Goal: Task Accomplishment & Management: Manage account settings

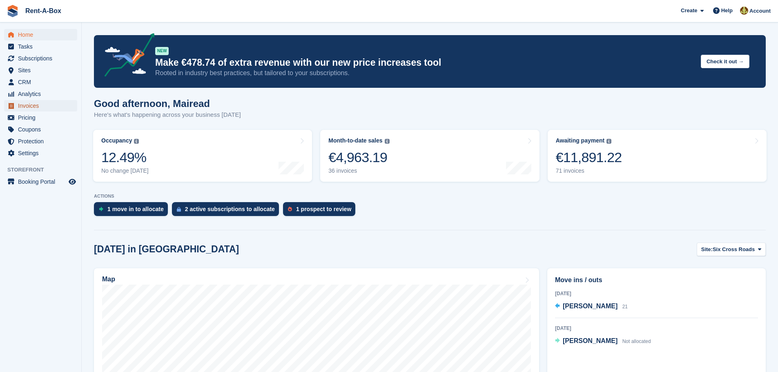
click at [27, 107] on span "Invoices" at bounding box center [42, 105] width 49 height 11
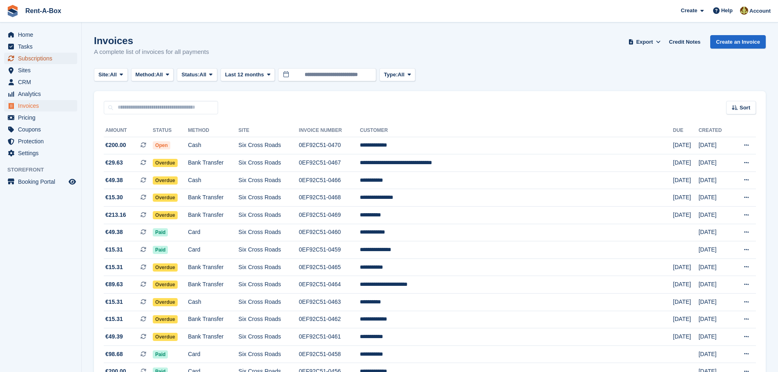
click at [42, 57] on span "Subscriptions" at bounding box center [42, 58] width 49 height 11
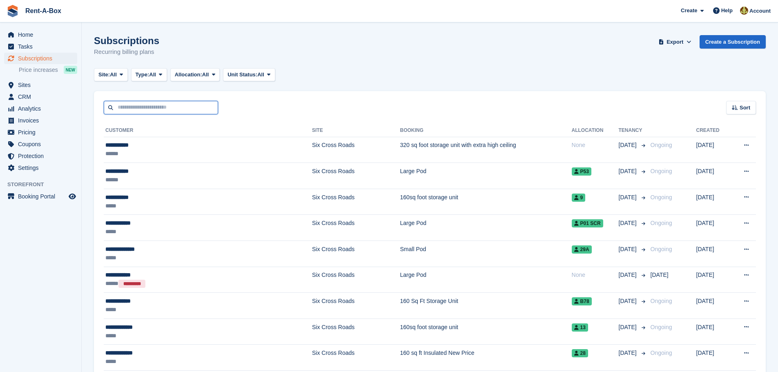
click at [147, 111] on input "text" at bounding box center [161, 107] width 114 height 13
type input "******"
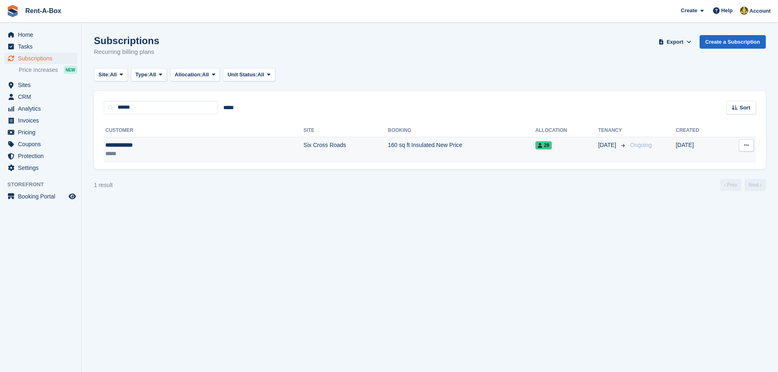
click at [388, 145] on td "160 sq ft Insulated New Price" at bounding box center [461, 150] width 147 height 26
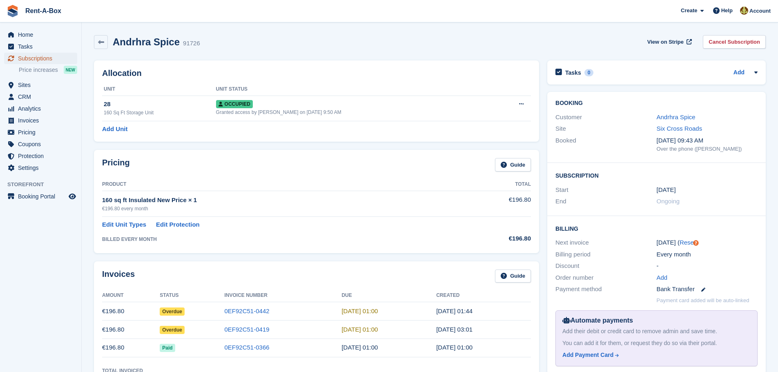
click at [38, 56] on span "Subscriptions" at bounding box center [42, 58] width 49 height 11
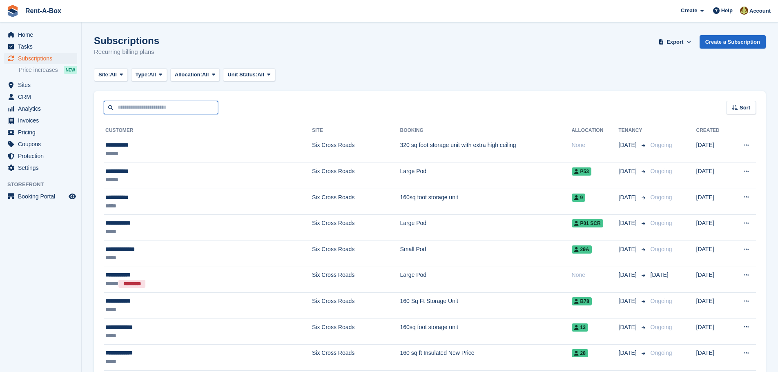
click at [144, 104] on input "text" at bounding box center [161, 107] width 114 height 13
type input "***"
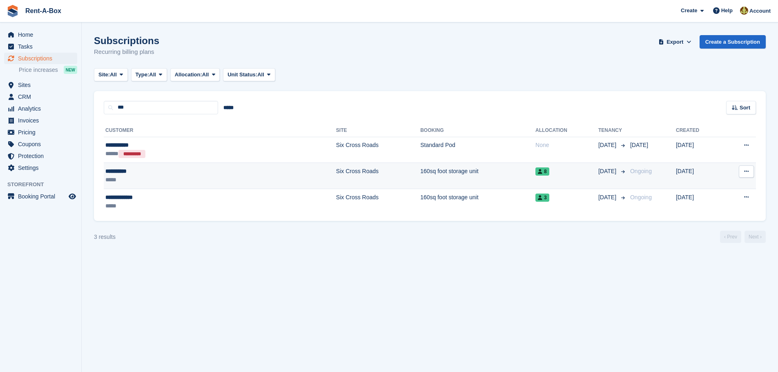
click at [336, 174] on td "Six Cross Roads" at bounding box center [378, 176] width 84 height 26
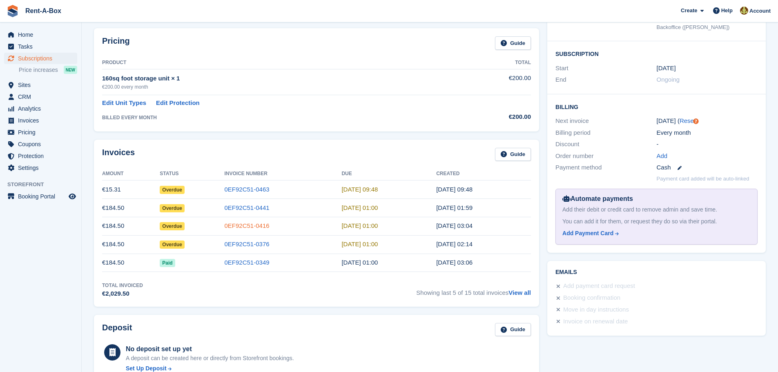
scroll to position [123, 0]
click at [252, 225] on link "0EF92C51-0416" at bounding box center [247, 224] width 45 height 7
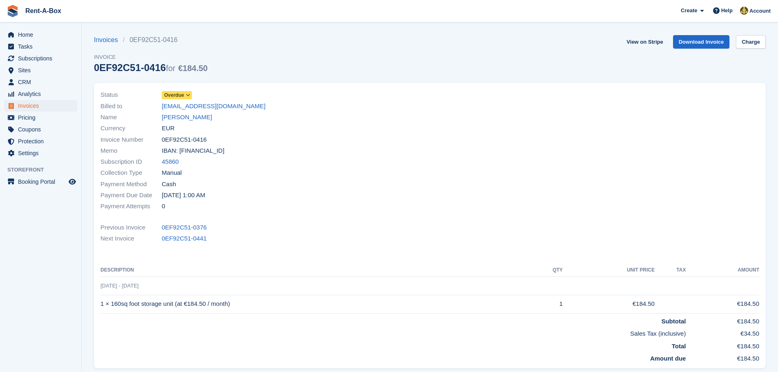
click at [188, 93] on icon at bounding box center [188, 95] width 4 height 5
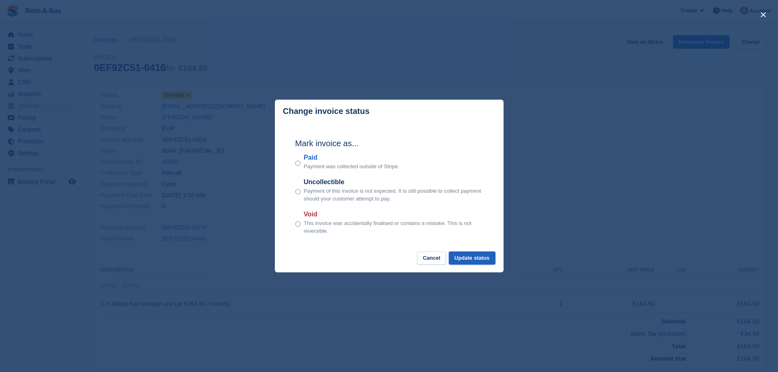
click at [470, 257] on button "Update status" at bounding box center [472, 258] width 47 height 13
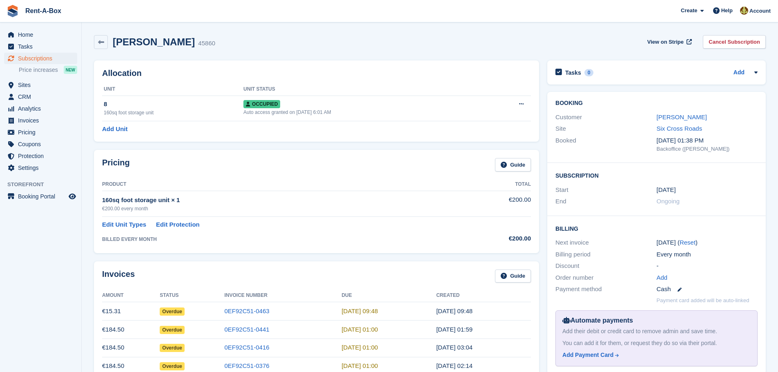
scroll to position [123, 0]
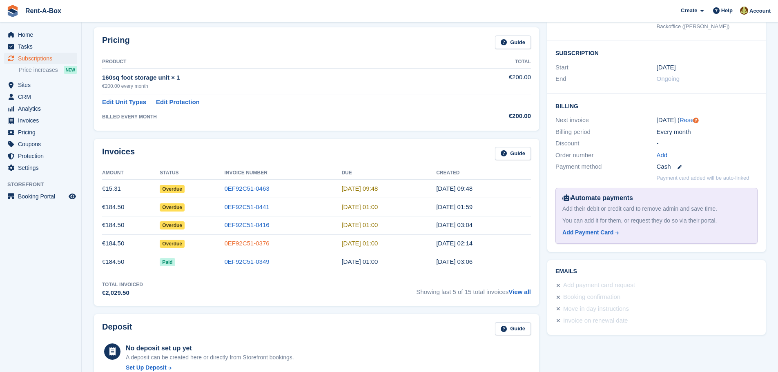
click at [258, 245] on link "0EF92C51-0376" at bounding box center [247, 243] width 45 height 7
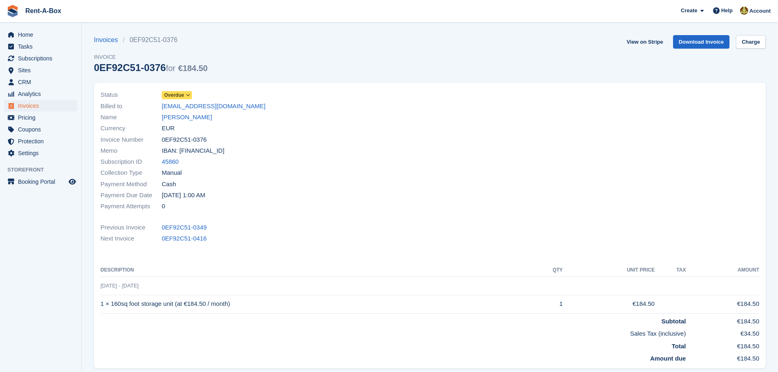
click at [188, 93] on icon at bounding box center [188, 95] width 4 height 5
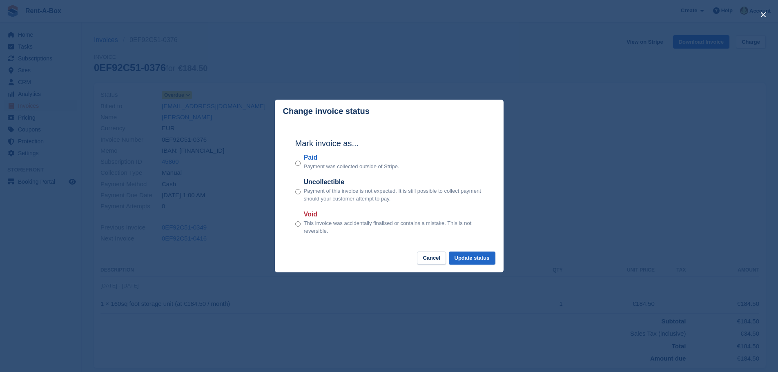
click at [471, 251] on div "Mark invoice as... Paid Payment was collected outside of Stripe. Uncollectible …" at bounding box center [389, 187] width 204 height 129
click at [471, 259] on button "Update status" at bounding box center [472, 258] width 47 height 13
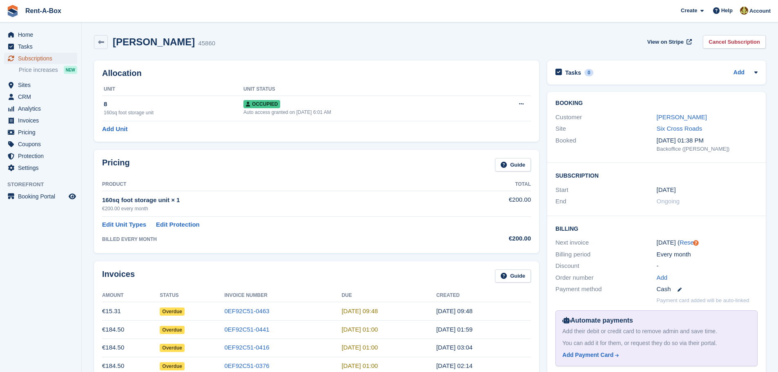
click at [50, 60] on span "Subscriptions" at bounding box center [42, 58] width 49 height 11
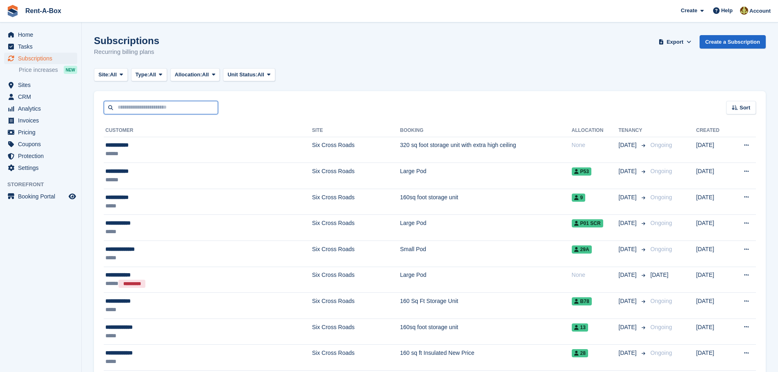
click at [147, 104] on input "text" at bounding box center [161, 107] width 114 height 13
type input "***"
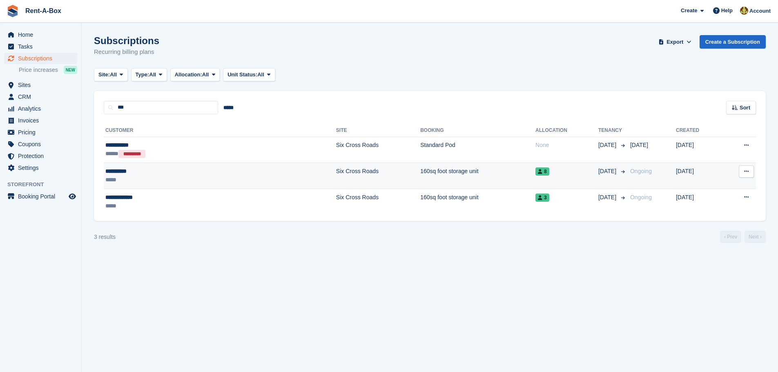
click at [336, 175] on td "Six Cross Roads" at bounding box center [378, 176] width 84 height 26
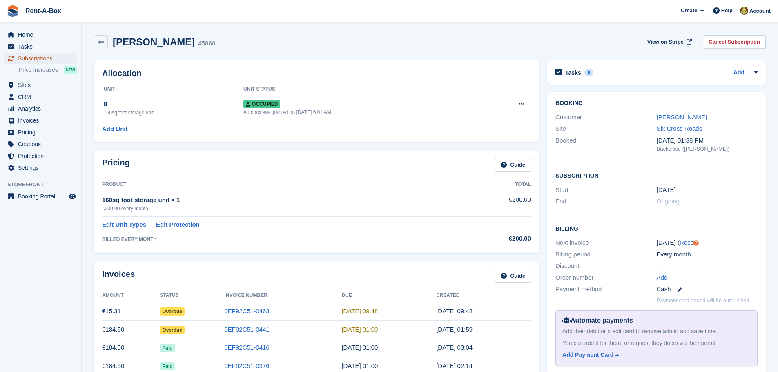
click at [36, 58] on span "Subscriptions" at bounding box center [42, 58] width 49 height 11
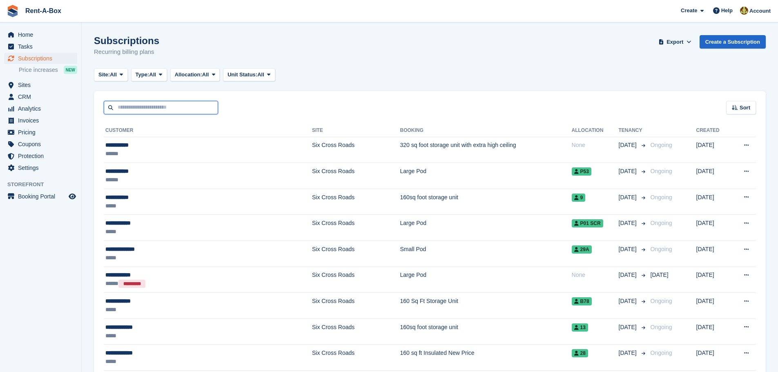
click at [148, 111] on input "text" at bounding box center [161, 107] width 114 height 13
type input "*****"
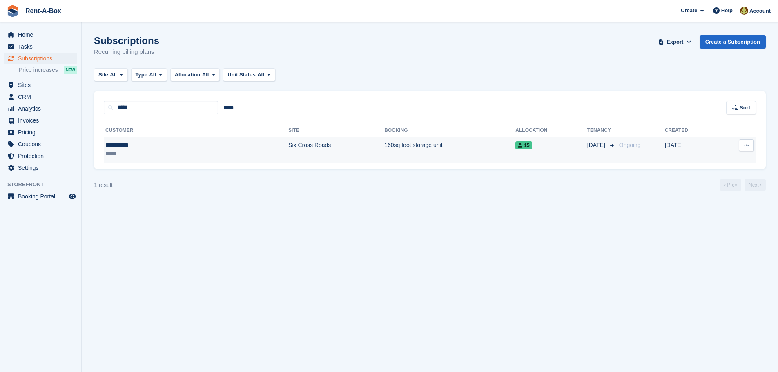
click at [288, 148] on td "Six Cross Roads" at bounding box center [336, 150] width 96 height 26
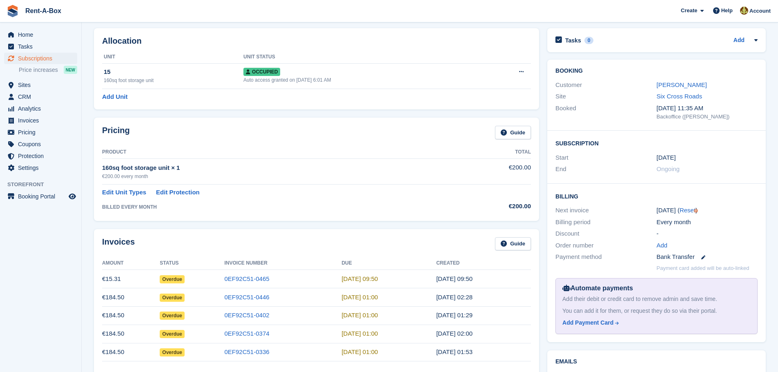
scroll to position [82, 0]
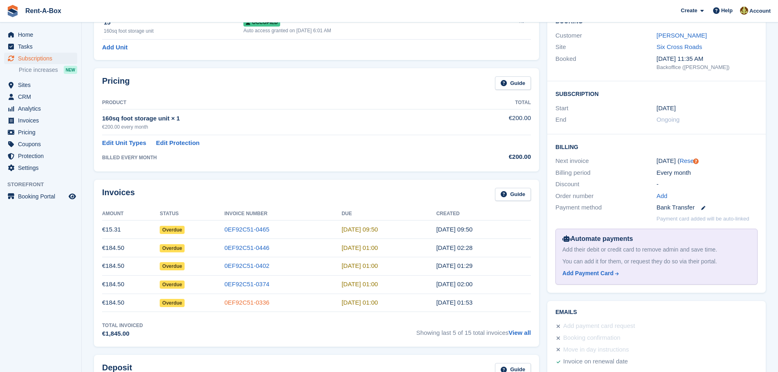
click at [249, 302] on link "0EF92C51-0336" at bounding box center [247, 302] width 45 height 7
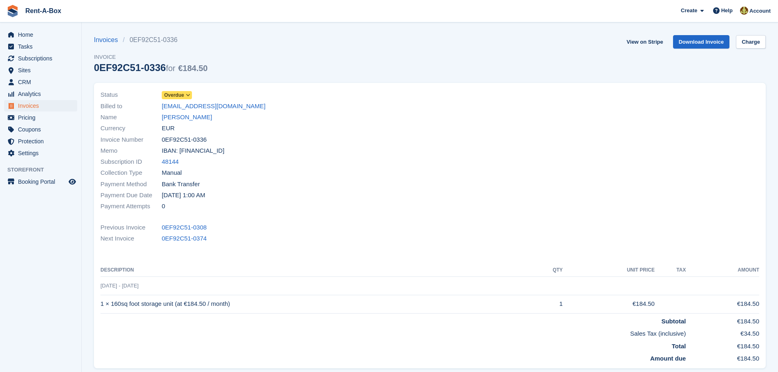
click at [190, 93] on icon at bounding box center [188, 95] width 4 height 5
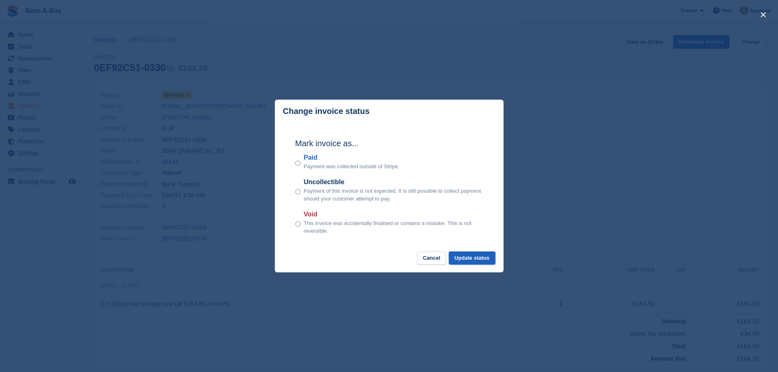
click at [476, 254] on button "Update status" at bounding box center [472, 258] width 47 height 13
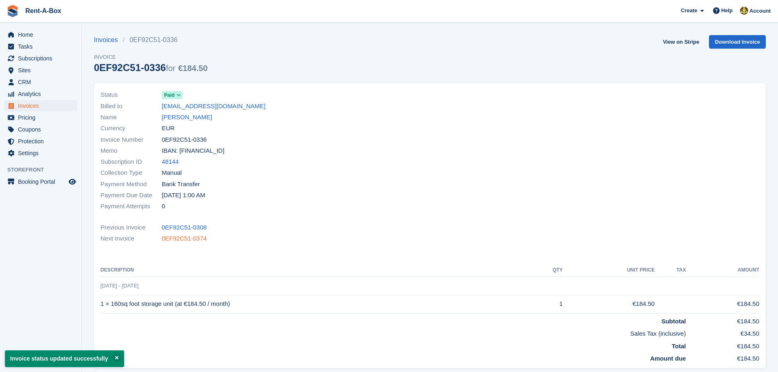
click at [190, 237] on link "0EF92C51-0374" at bounding box center [184, 238] width 45 height 9
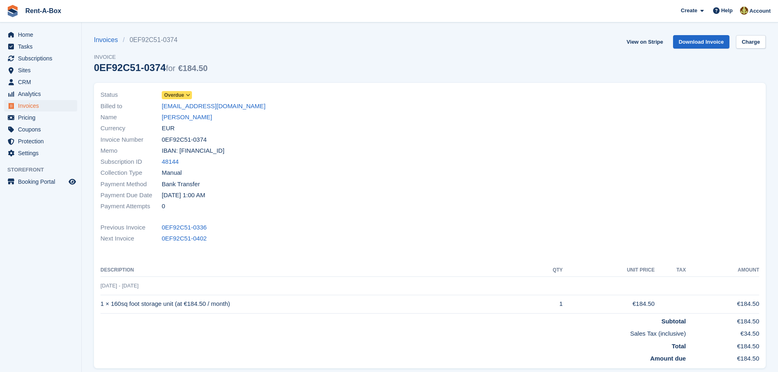
click at [187, 94] on icon at bounding box center [188, 95] width 4 height 5
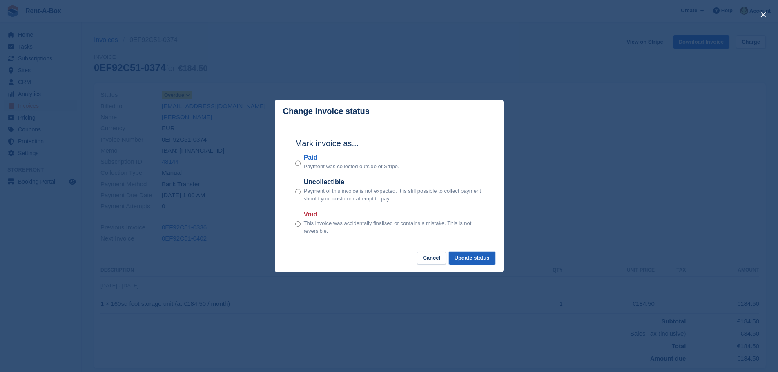
click at [478, 255] on button "Update status" at bounding box center [472, 258] width 47 height 13
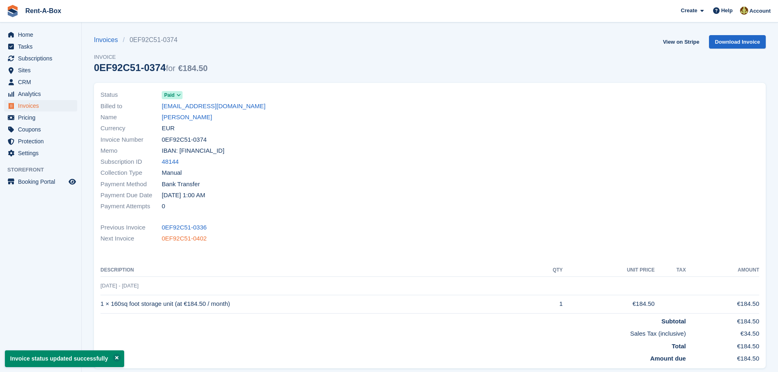
click at [187, 238] on link "0EF92C51-0402" at bounding box center [184, 238] width 45 height 9
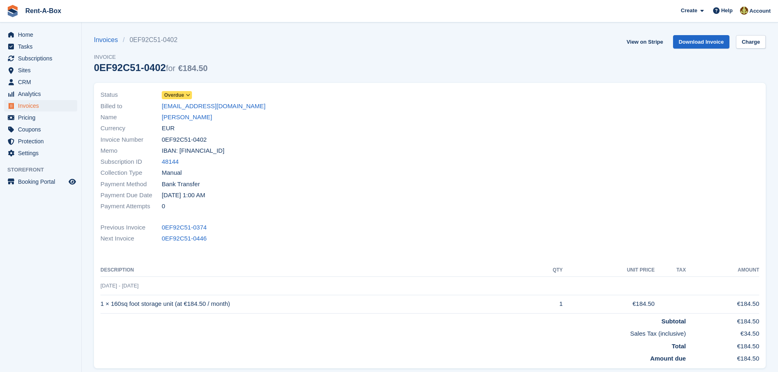
click at [191, 92] on span at bounding box center [188, 95] width 7 height 7
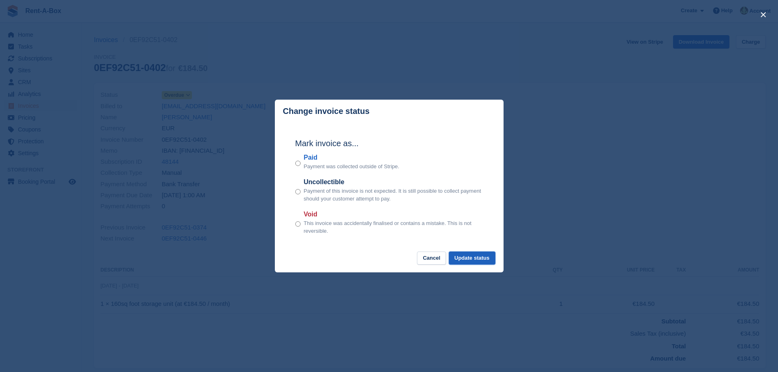
click at [483, 257] on button "Update status" at bounding box center [472, 258] width 47 height 13
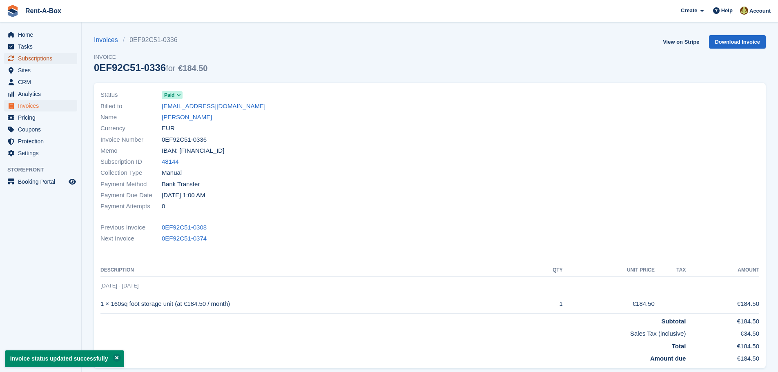
click at [42, 58] on span "Subscriptions" at bounding box center [42, 58] width 49 height 11
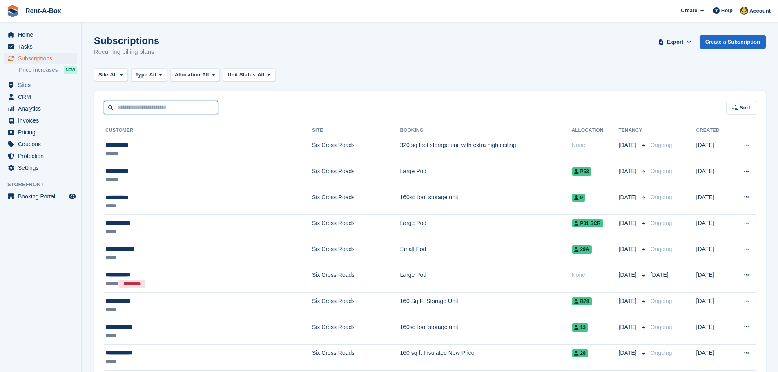
click at [138, 104] on input "text" at bounding box center [161, 107] width 114 height 13
type input "*****"
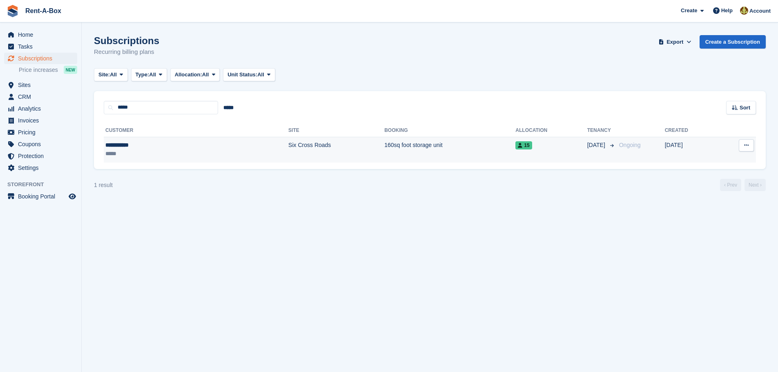
click at [288, 147] on td "Six Cross Roads" at bounding box center [336, 150] width 96 height 26
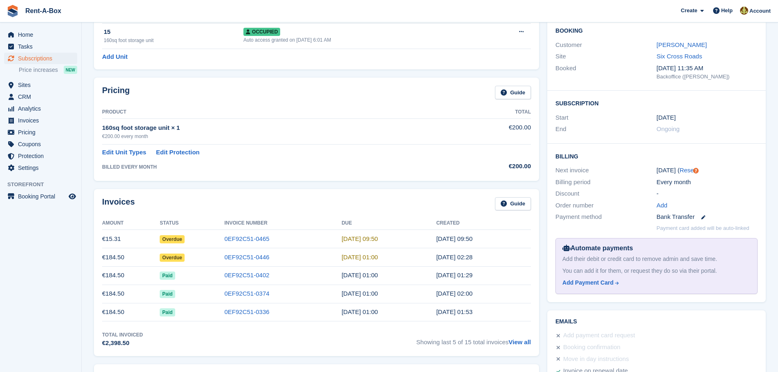
scroll to position [82, 0]
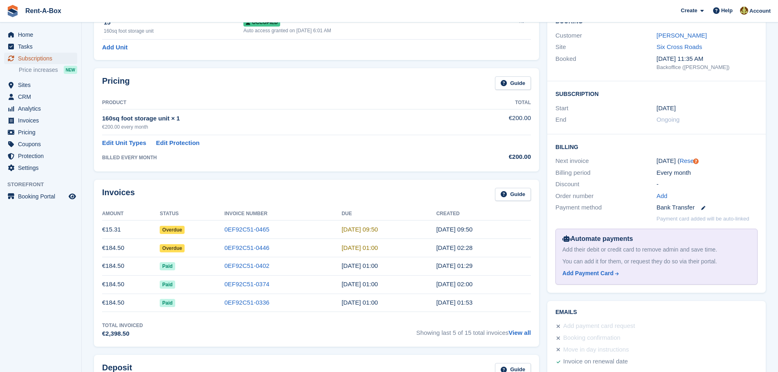
click at [36, 59] on span "Subscriptions" at bounding box center [42, 58] width 49 height 11
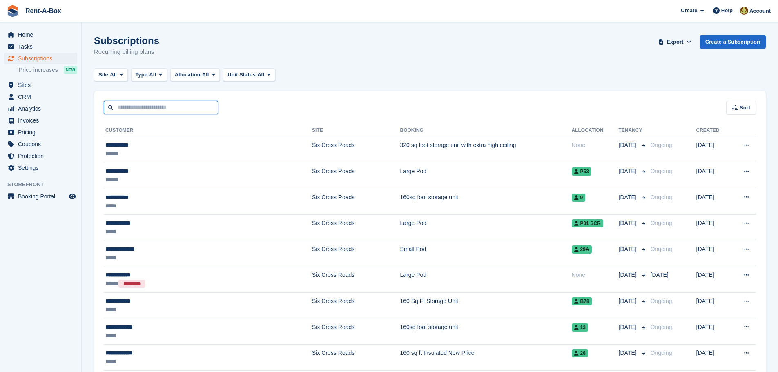
click at [151, 106] on input "text" at bounding box center [161, 107] width 114 height 13
type input "******"
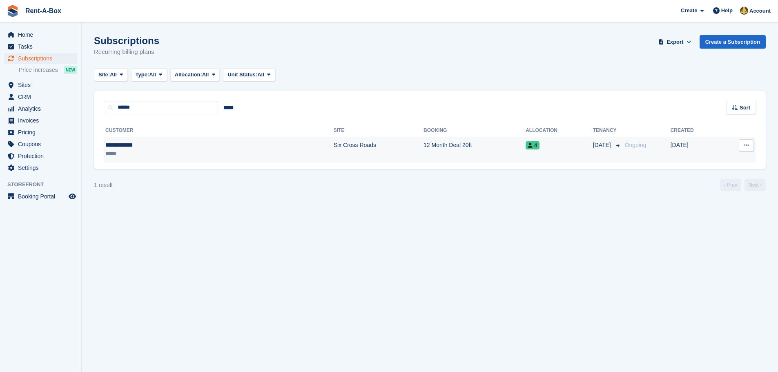
click at [423, 145] on td "12 Month Deal 20ft" at bounding box center [474, 150] width 102 height 26
click at [423, 147] on td "12 Month Deal 20ft" at bounding box center [474, 150] width 102 height 26
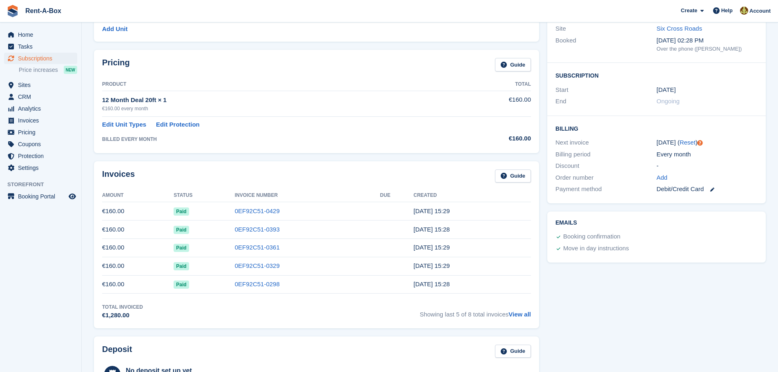
scroll to position [123, 0]
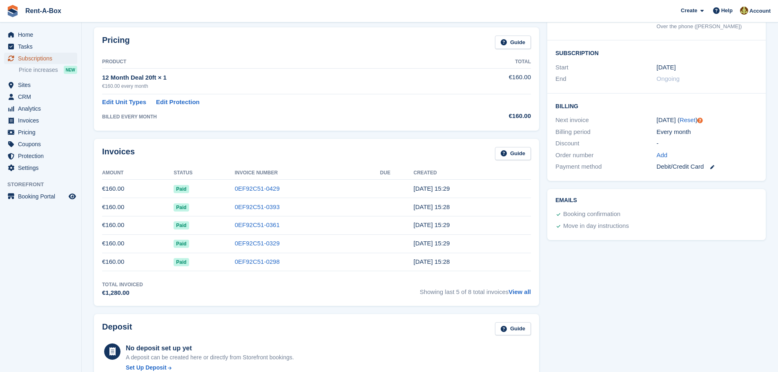
click at [42, 56] on span "Subscriptions" at bounding box center [42, 58] width 49 height 11
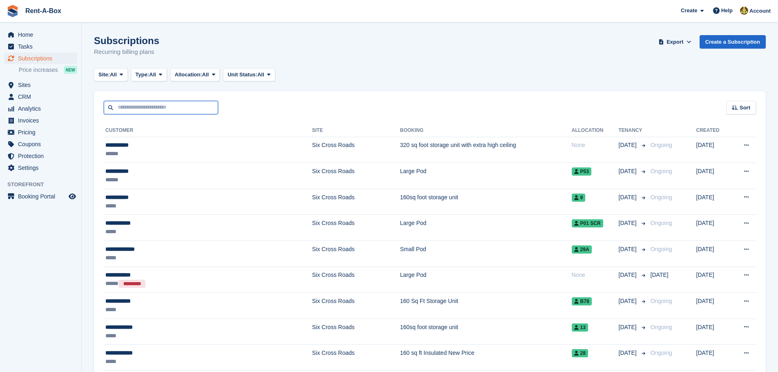
click at [165, 106] on input "text" at bounding box center [161, 107] width 114 height 13
type input "*****"
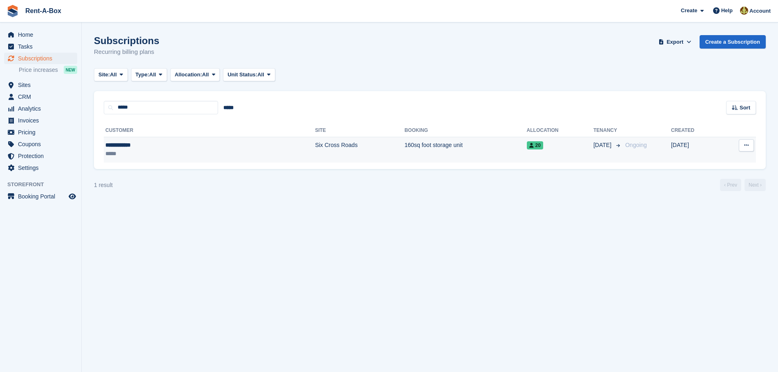
click at [404, 145] on td "160sq foot storage unit" at bounding box center [465, 150] width 122 height 26
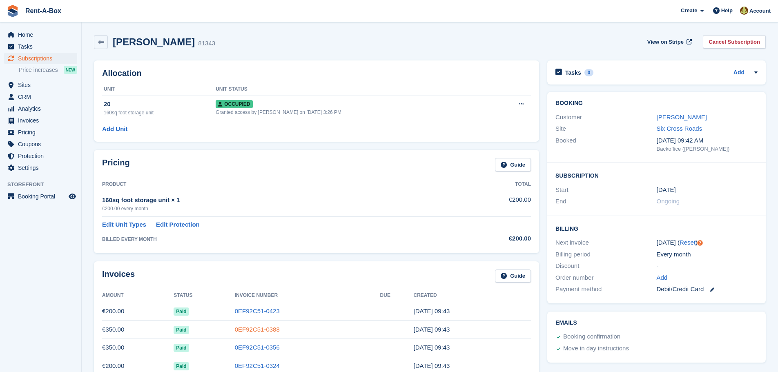
click at [261, 330] on link "0EF92C51-0388" at bounding box center [257, 329] width 45 height 7
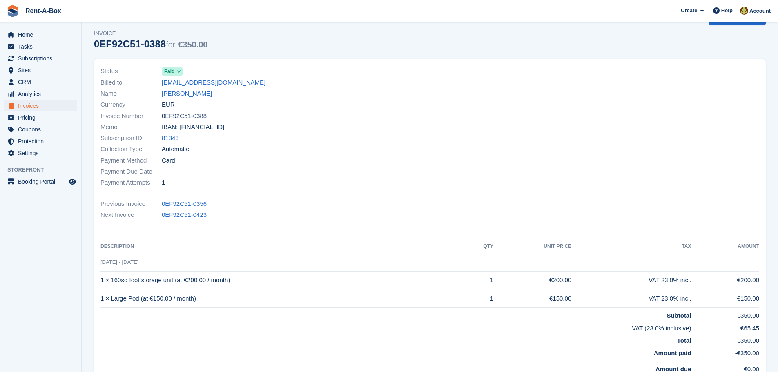
scroll to position [22, 0]
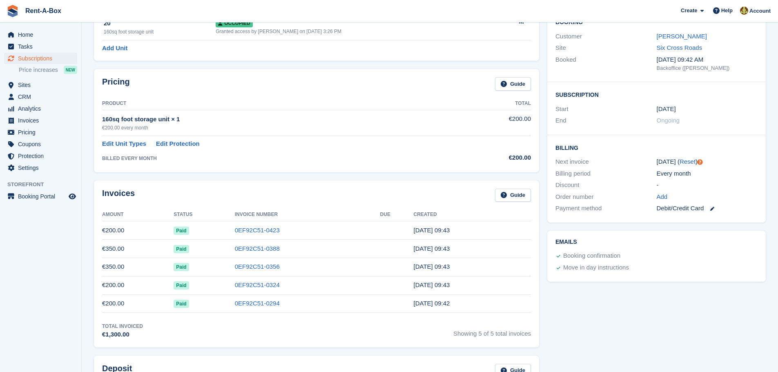
scroll to position [82, 0]
click at [712, 206] on link at bounding box center [709, 207] width 11 height 9
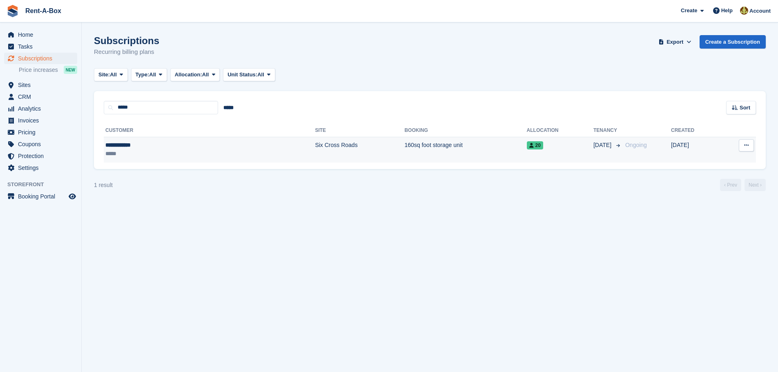
click at [315, 146] on td "Six Cross Roads" at bounding box center [359, 150] width 89 height 26
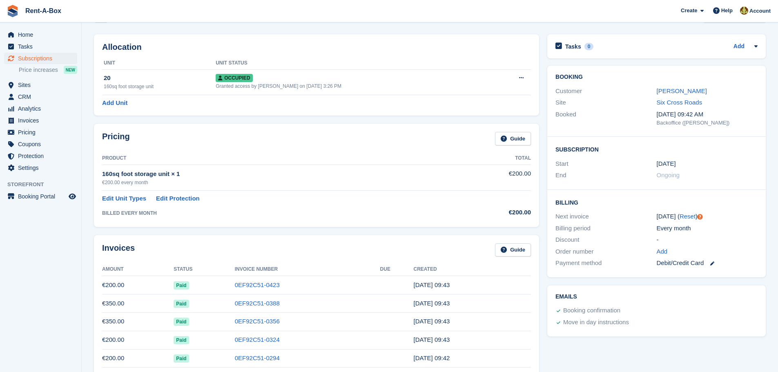
scroll to position [82, 0]
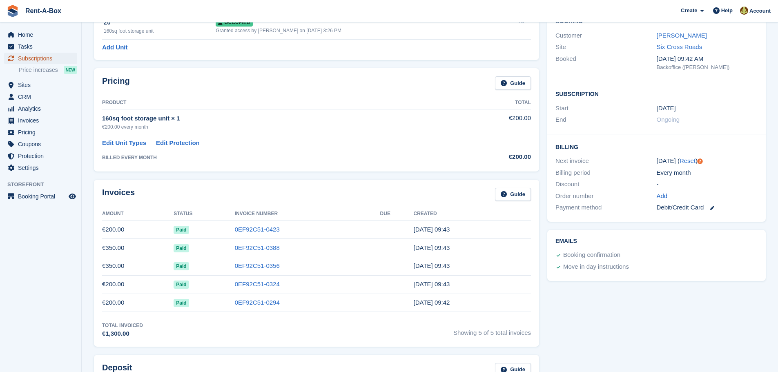
drag, startPoint x: 42, startPoint y: 55, endPoint x: 48, endPoint y: 56, distance: 6.6
click at [42, 55] on span "Subscriptions" at bounding box center [42, 58] width 49 height 11
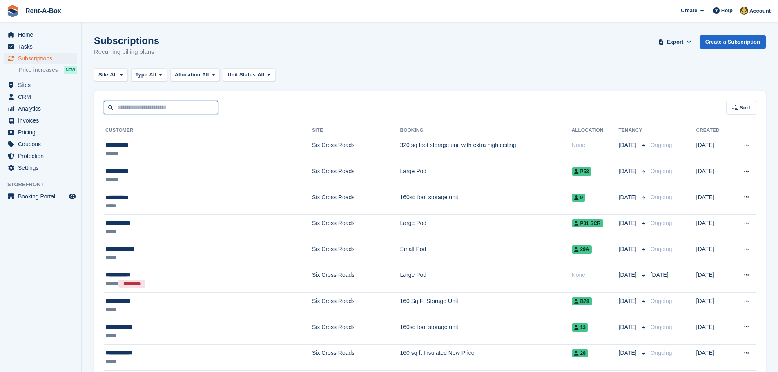
click at [150, 110] on input "text" at bounding box center [161, 107] width 114 height 13
type input "******"
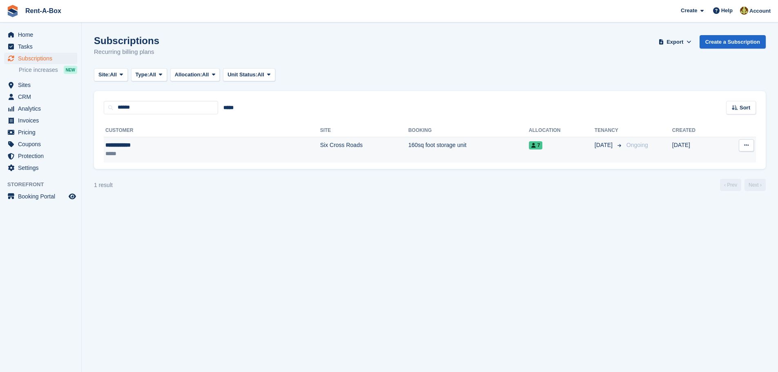
click at [408, 146] on td "160sq foot storage unit" at bounding box center [468, 150] width 120 height 26
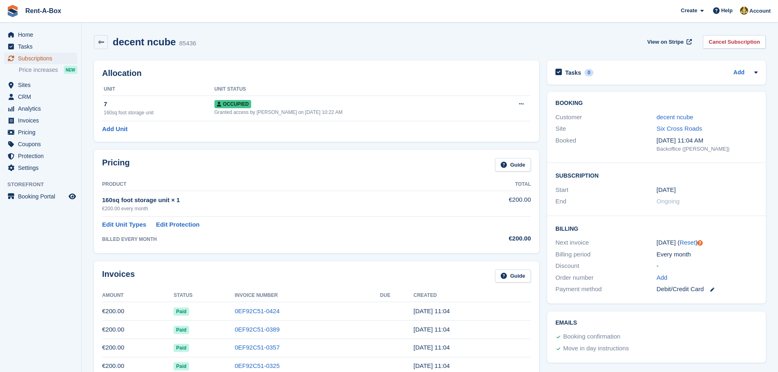
click at [45, 59] on span "Subscriptions" at bounding box center [42, 58] width 49 height 11
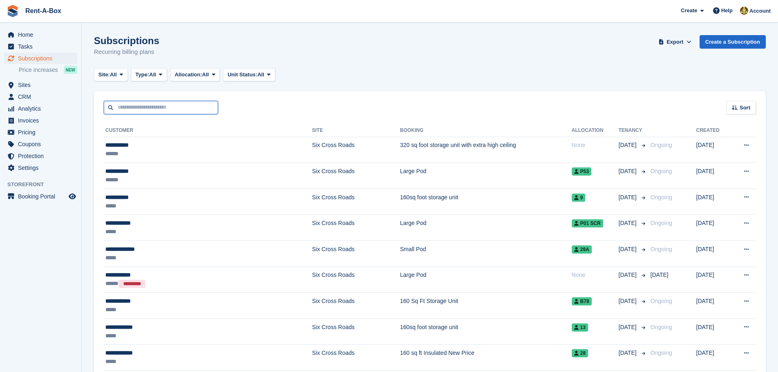
click at [163, 110] on input "text" at bounding box center [161, 107] width 114 height 13
type input "*****"
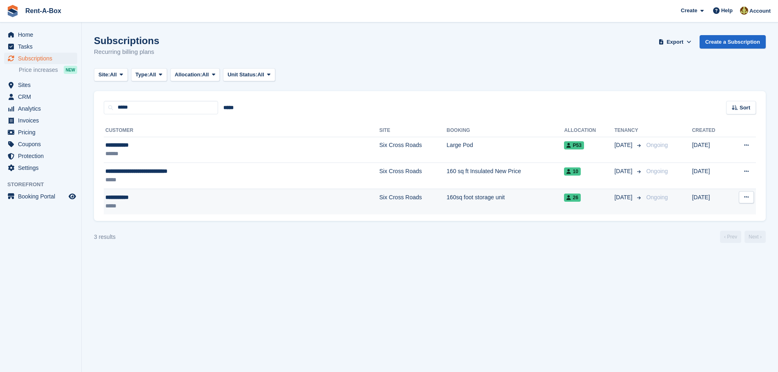
click at [379, 198] on td "Six Cross Roads" at bounding box center [412, 202] width 67 height 26
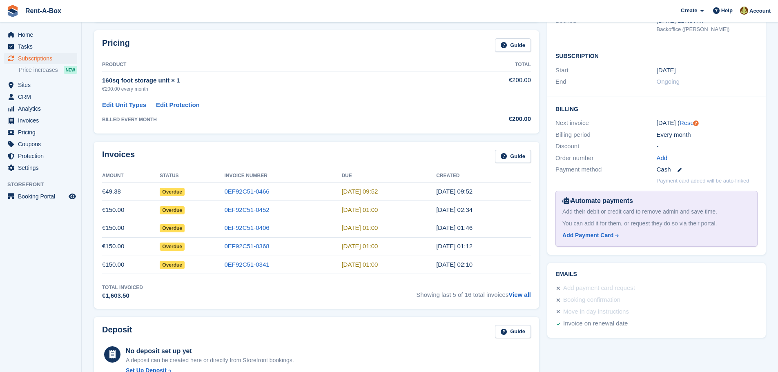
scroll to position [123, 0]
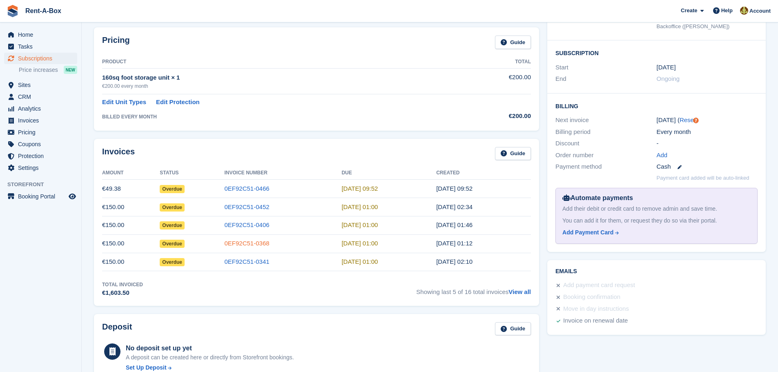
click at [256, 243] on link "0EF92C51-0368" at bounding box center [247, 243] width 45 height 7
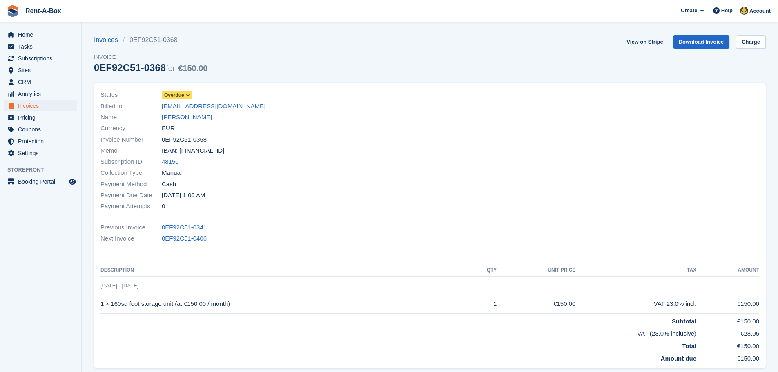
click at [188, 94] on icon at bounding box center [188, 95] width 4 height 5
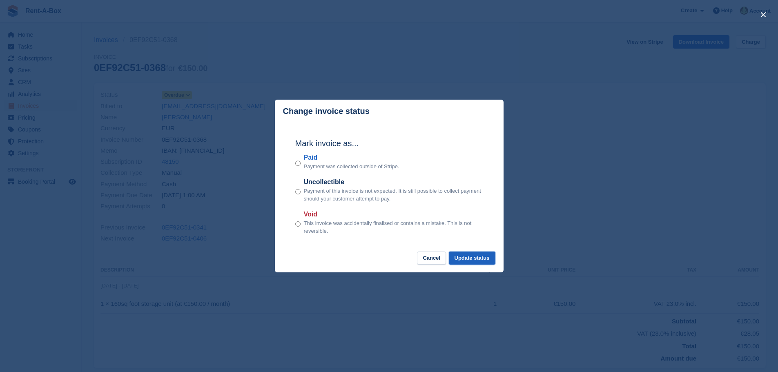
click at [473, 260] on button "Update status" at bounding box center [472, 258] width 47 height 13
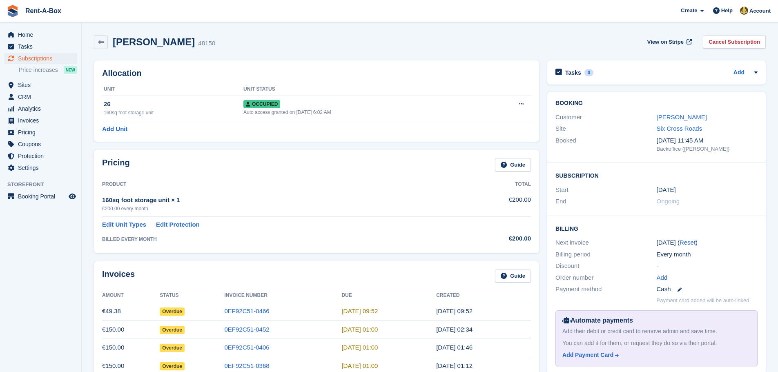
scroll to position [123, 0]
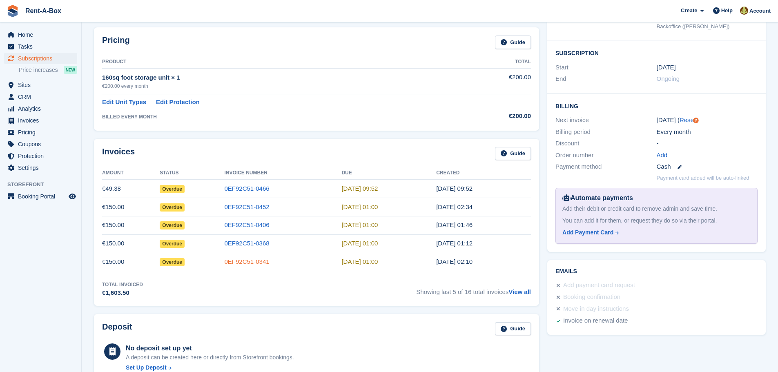
click at [251, 262] on link "0EF92C51-0341" at bounding box center [247, 261] width 45 height 7
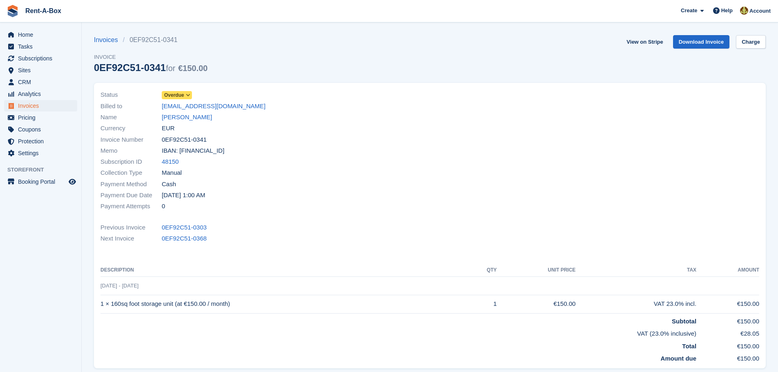
click at [190, 93] on icon at bounding box center [188, 95] width 4 height 5
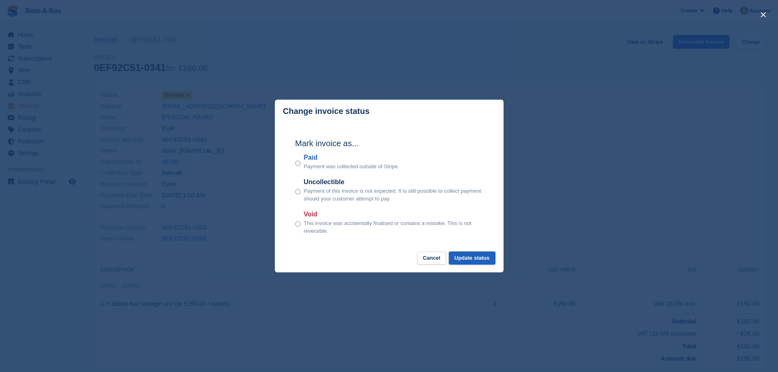
click at [483, 263] on button "Update status" at bounding box center [472, 258] width 47 height 13
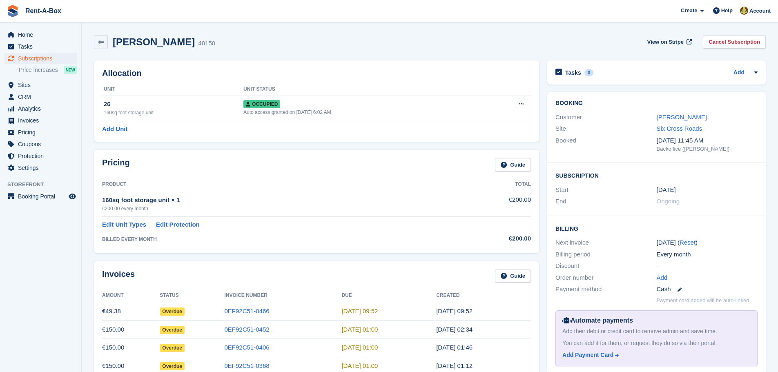
scroll to position [123, 0]
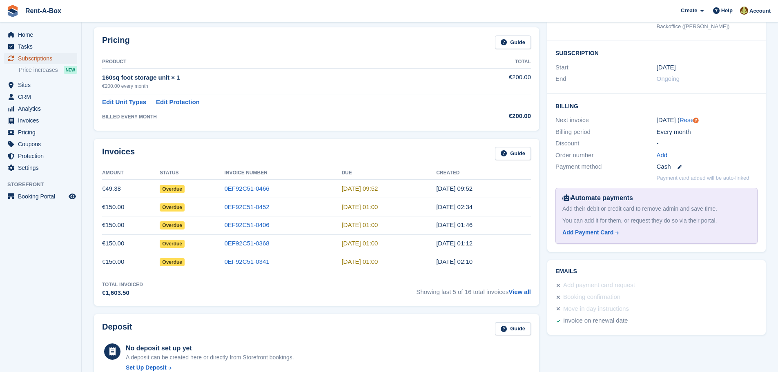
click at [43, 58] on span "Subscriptions" at bounding box center [42, 58] width 49 height 11
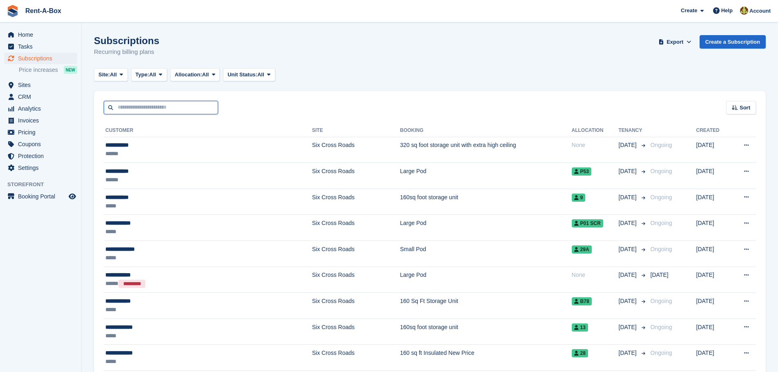
click at [159, 113] on input "text" at bounding box center [161, 107] width 114 height 13
type input "****"
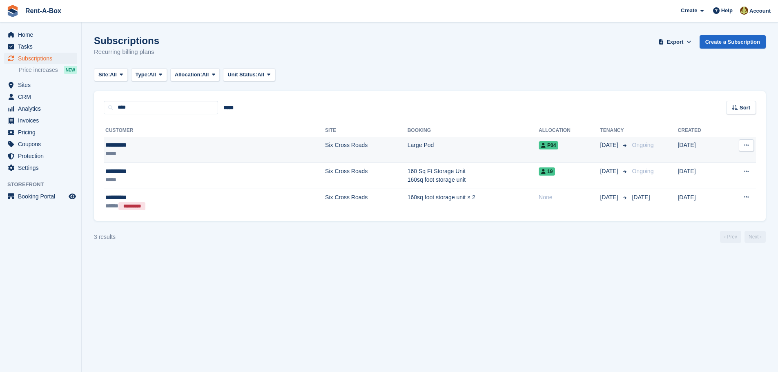
click at [325, 145] on td "Six Cross Roads" at bounding box center [366, 150] width 82 height 26
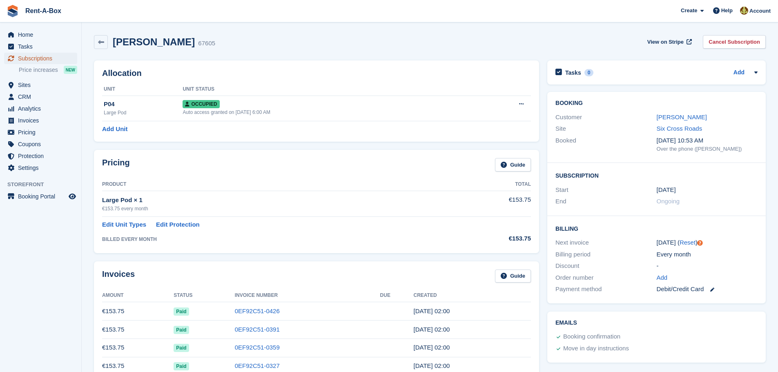
click at [36, 58] on span "Subscriptions" at bounding box center [42, 58] width 49 height 11
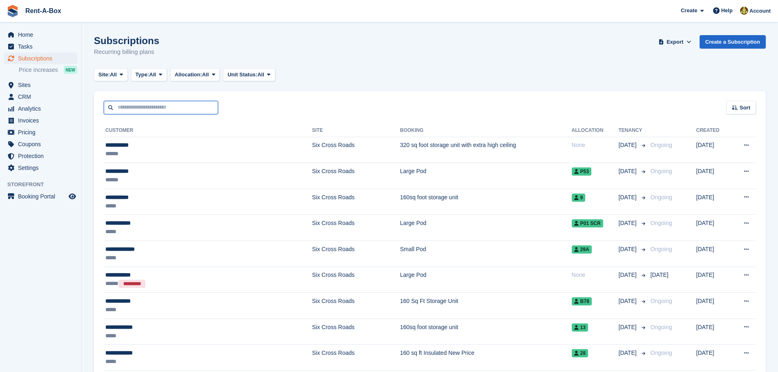
click at [173, 108] on input "text" at bounding box center [161, 107] width 114 height 13
type input "******"
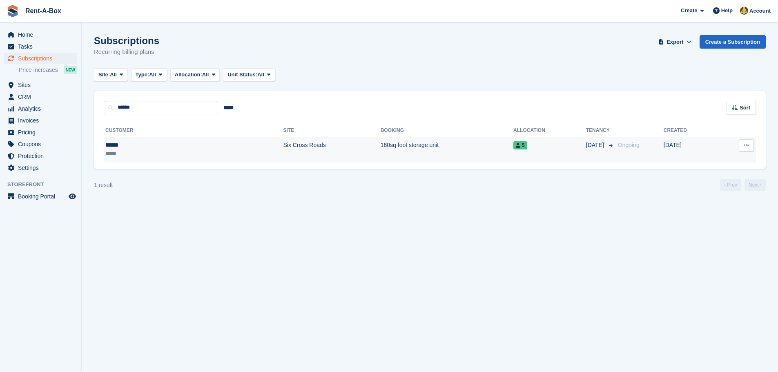
click at [381, 144] on td "160sq foot storage unit" at bounding box center [447, 150] width 133 height 26
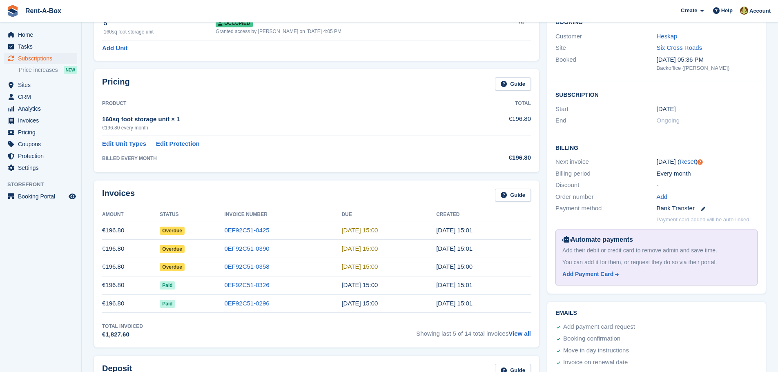
scroll to position [82, 0]
click at [246, 267] on link "0EF92C51-0358" at bounding box center [247, 265] width 45 height 7
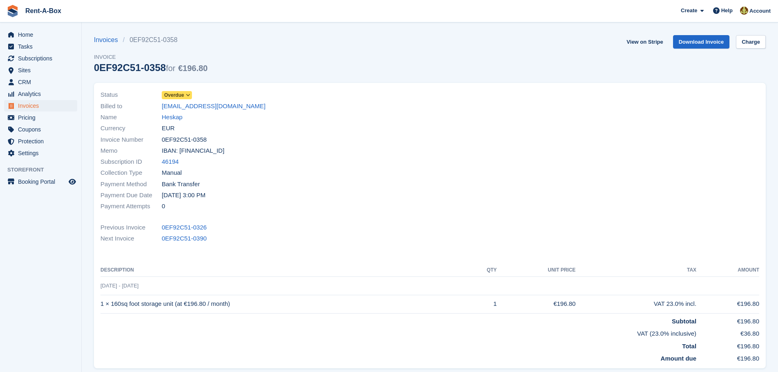
click at [187, 92] on span at bounding box center [188, 95] width 7 height 7
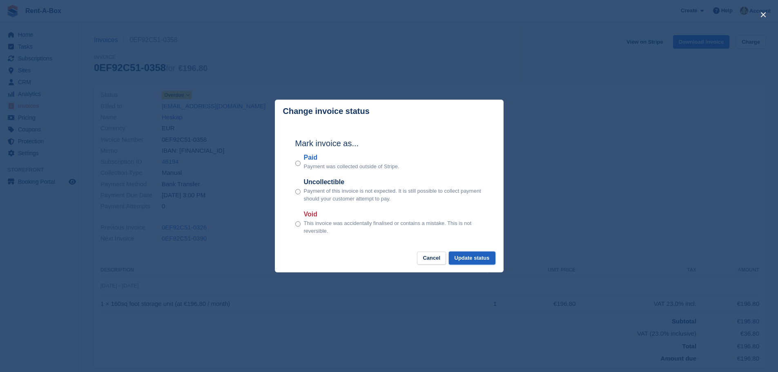
click at [479, 256] on button "Update status" at bounding box center [472, 258] width 47 height 13
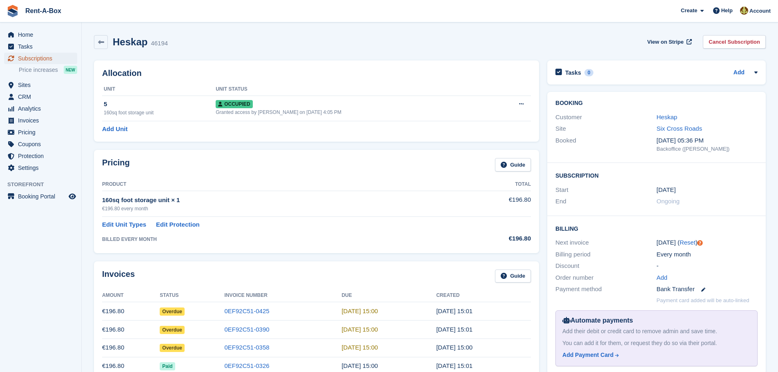
click at [34, 53] on span "Subscriptions" at bounding box center [42, 58] width 49 height 11
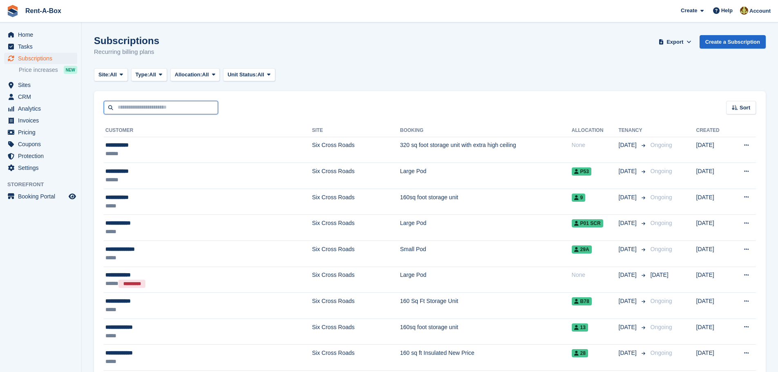
click at [145, 102] on input "text" at bounding box center [161, 107] width 114 height 13
type input "*********"
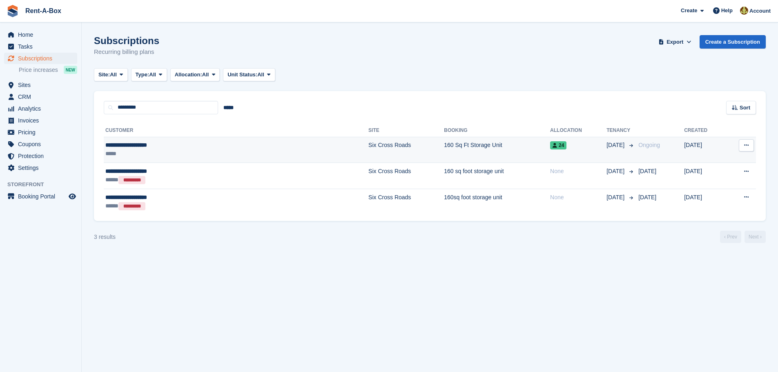
click at [146, 146] on div "**********" at bounding box center [178, 145] width 147 height 9
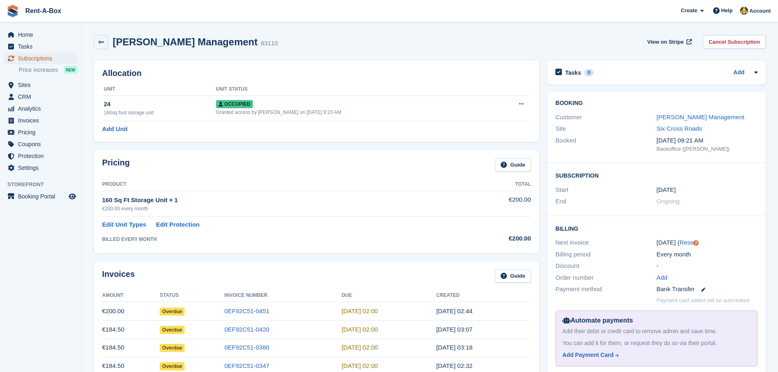
click at [39, 57] on span "Subscriptions" at bounding box center [42, 58] width 49 height 11
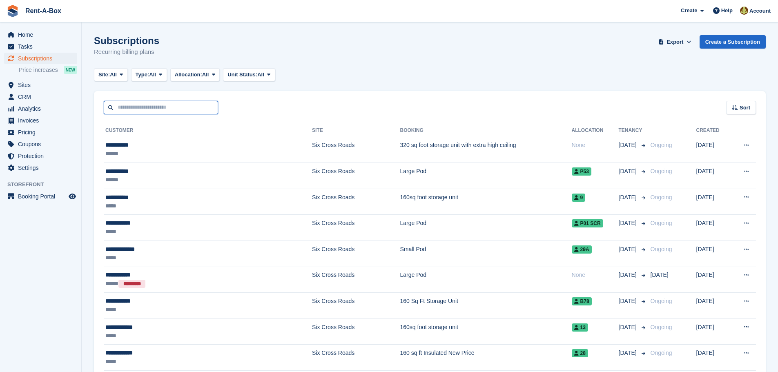
click at [167, 106] on input "text" at bounding box center [161, 107] width 114 height 13
type input "**********"
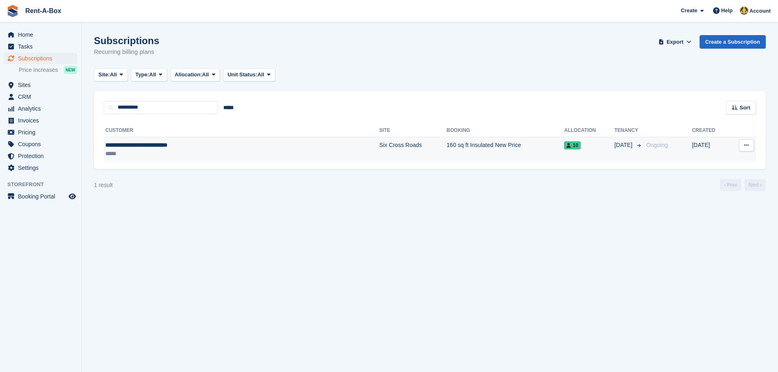
click at [447, 146] on td "160 sq ft Insulated New Price" at bounding box center [506, 150] width 118 height 26
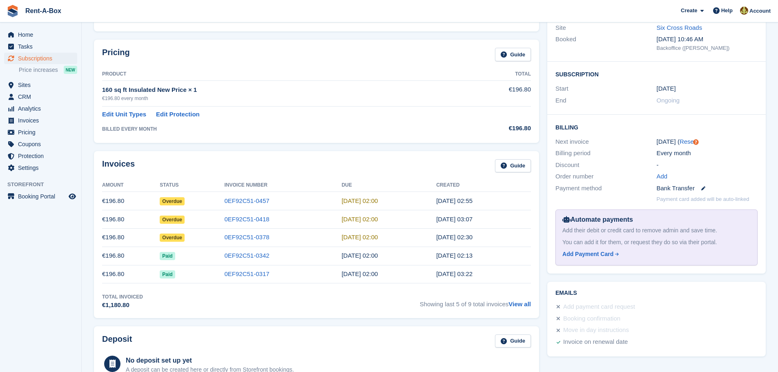
scroll to position [123, 0]
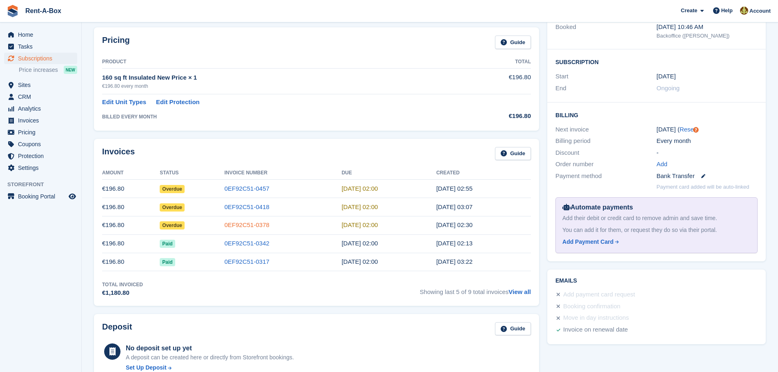
click at [252, 224] on link "0EF92C51-0378" at bounding box center [247, 224] width 45 height 7
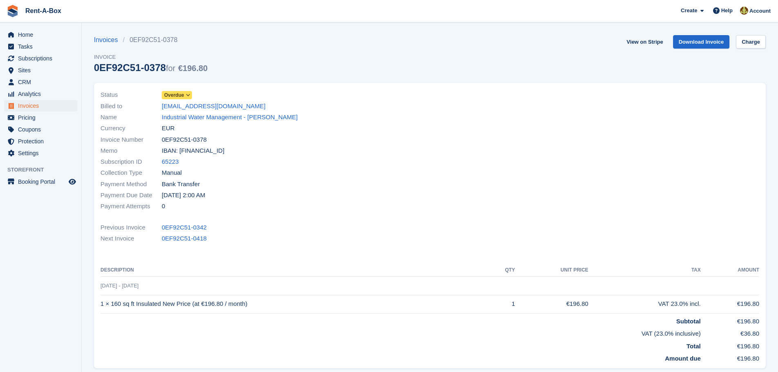
click at [187, 93] on icon at bounding box center [188, 95] width 4 height 5
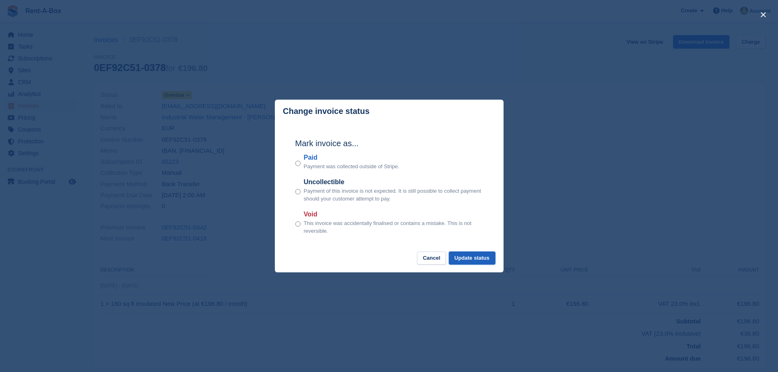
click at [479, 256] on button "Update status" at bounding box center [472, 258] width 47 height 13
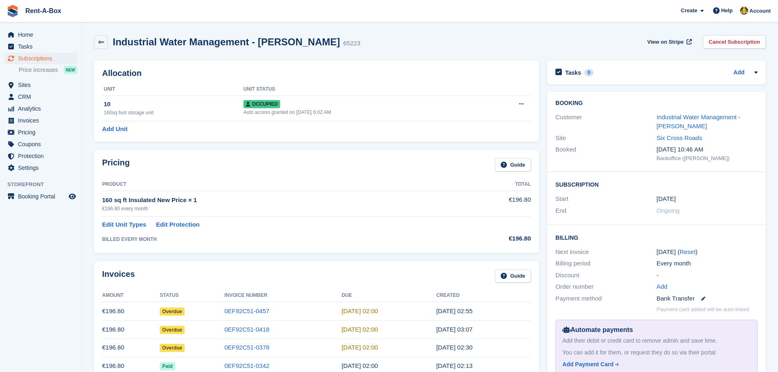
scroll to position [123, 0]
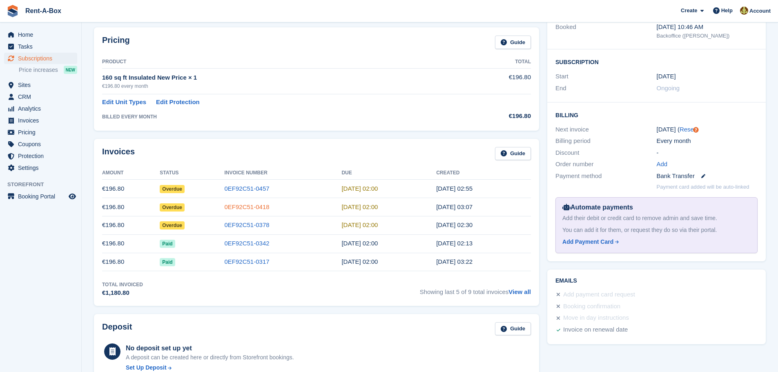
click at [254, 207] on link "0EF92C51-0418" at bounding box center [247, 206] width 45 height 7
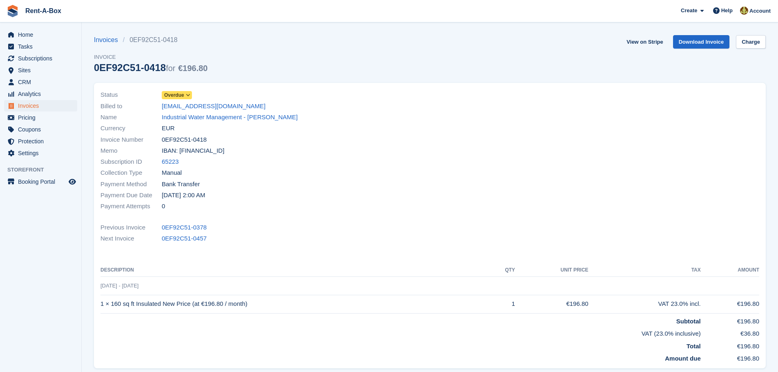
click at [188, 93] on icon at bounding box center [188, 95] width 4 height 5
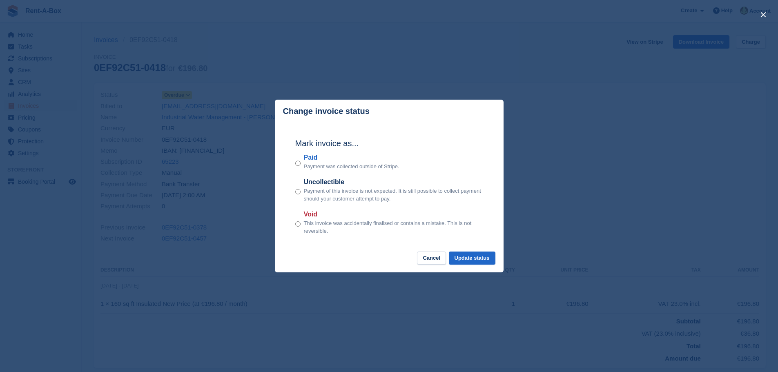
click at [301, 164] on div "Paid Payment was collected outside of Stripe." at bounding box center [389, 162] width 188 height 18
click at [477, 259] on button "Update status" at bounding box center [472, 258] width 47 height 13
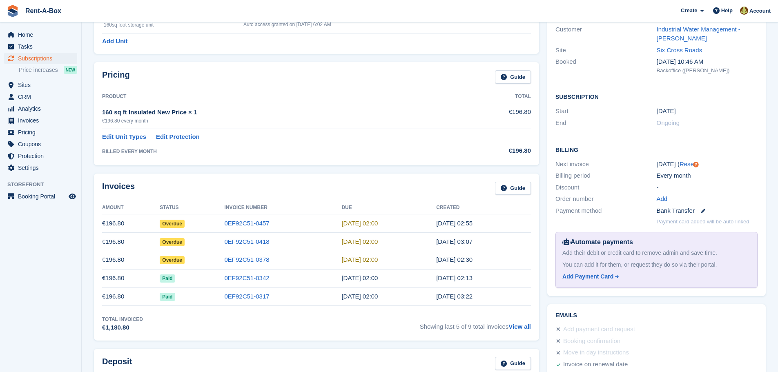
scroll to position [41, 0]
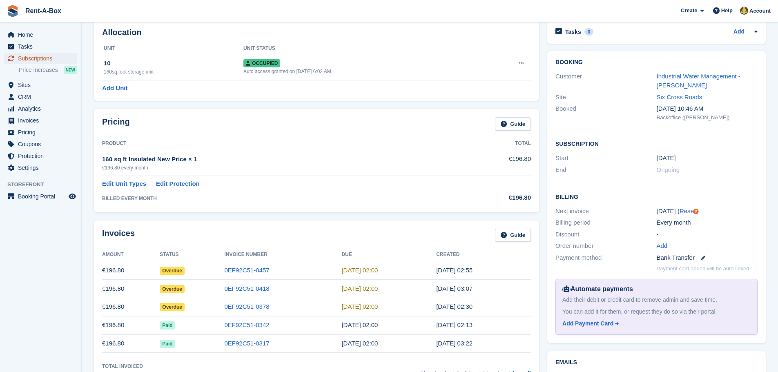
click at [43, 56] on span "Subscriptions" at bounding box center [42, 58] width 49 height 11
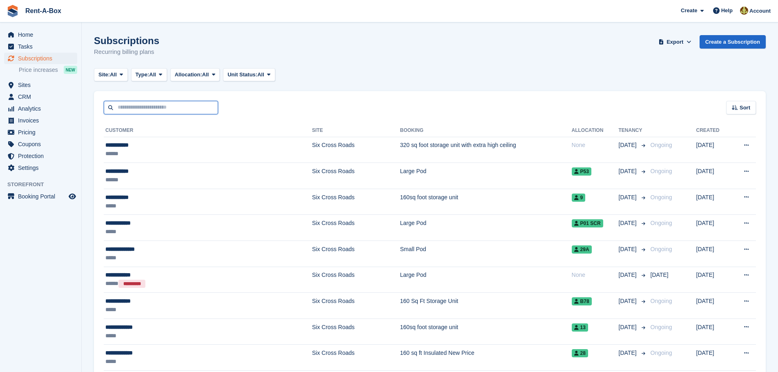
click at [169, 108] on input "text" at bounding box center [161, 107] width 114 height 13
type input "***"
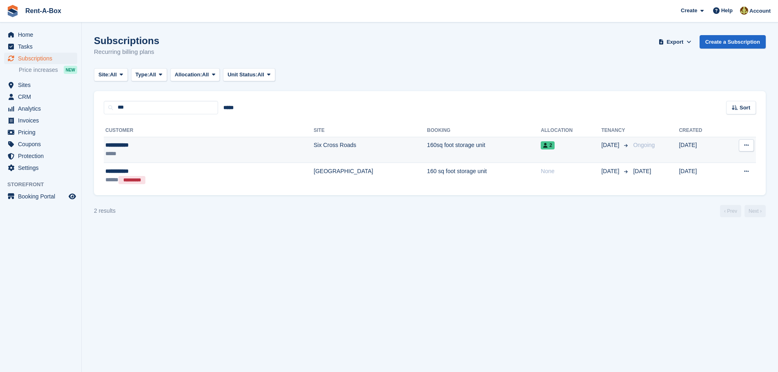
click at [314, 148] on td "Six Cross Roads" at bounding box center [371, 150] width 114 height 26
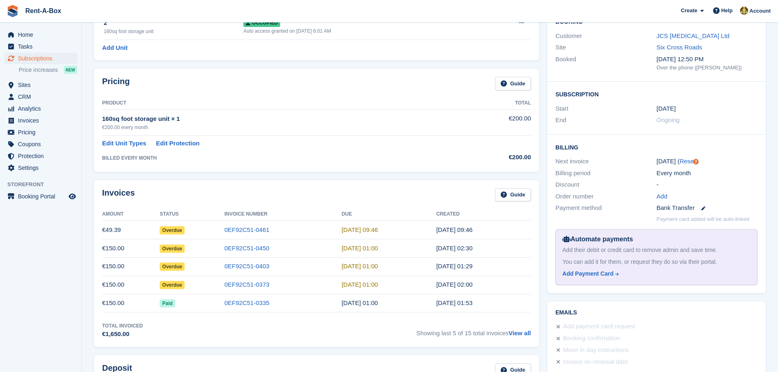
scroll to position [82, 0]
click at [262, 286] on link "0EF92C51-0373" at bounding box center [247, 284] width 45 height 7
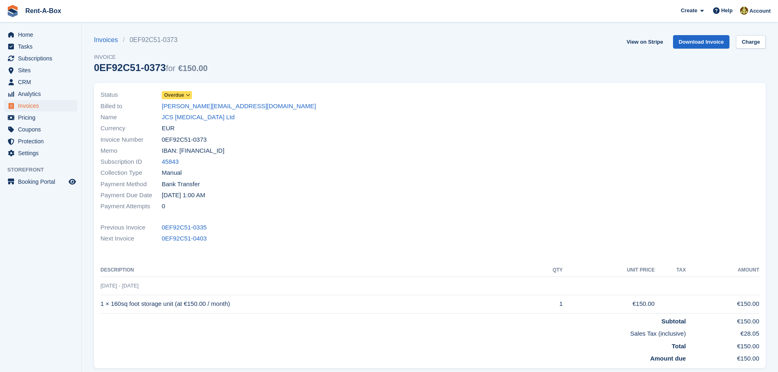
click at [187, 95] on icon at bounding box center [188, 95] width 4 height 5
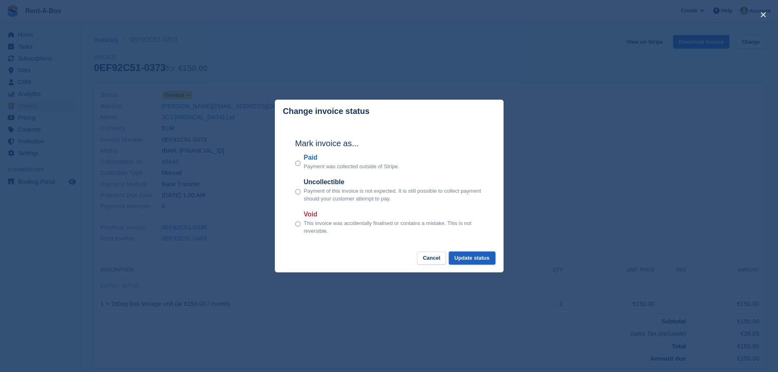
click at [480, 259] on button "Update status" at bounding box center [472, 258] width 47 height 13
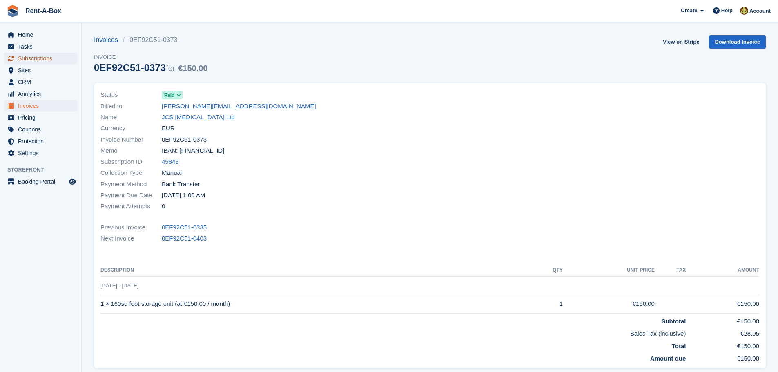
click at [49, 56] on span "Subscriptions" at bounding box center [42, 58] width 49 height 11
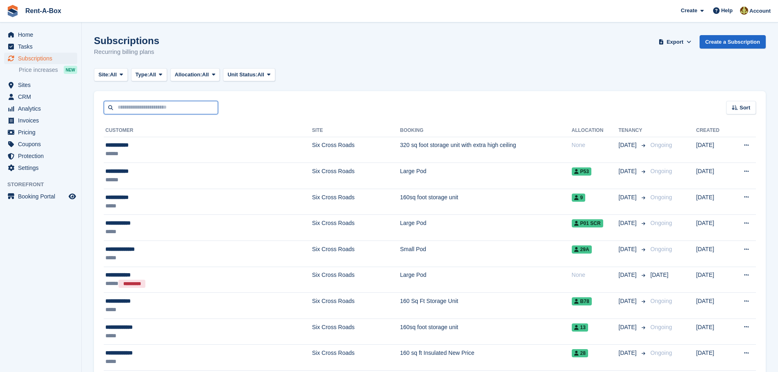
click at [176, 113] on input "text" at bounding box center [161, 107] width 114 height 13
type input "****"
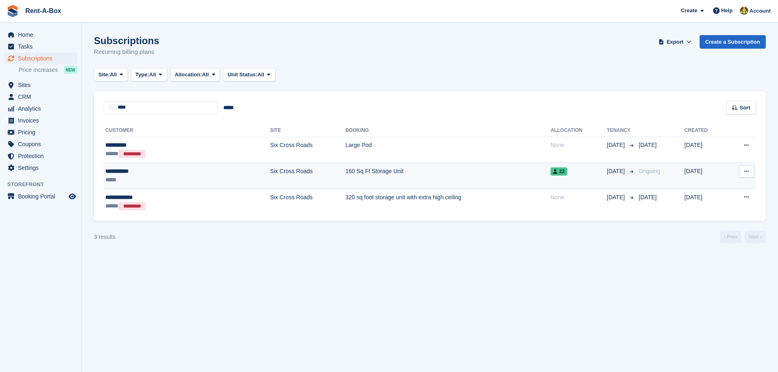
click at [270, 168] on td "Six Cross Roads" at bounding box center [307, 176] width 75 height 26
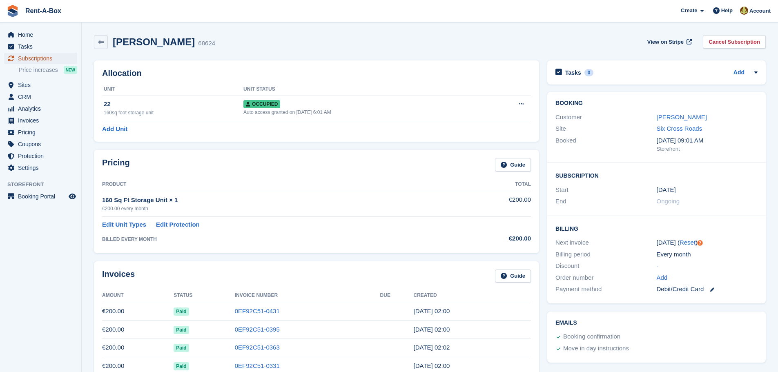
click at [36, 56] on span "Subscriptions" at bounding box center [42, 58] width 49 height 11
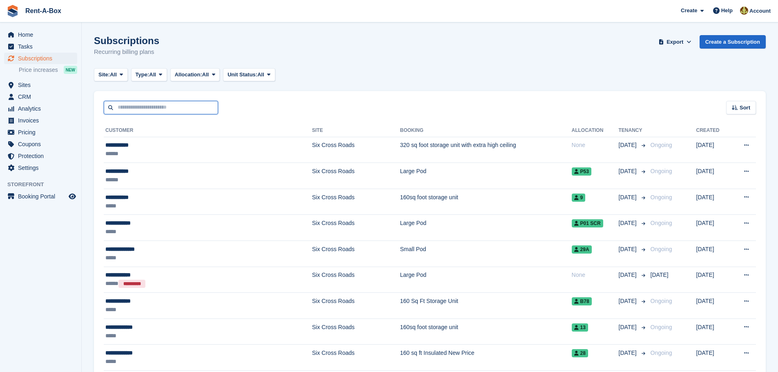
click at [169, 109] on input "text" at bounding box center [161, 107] width 114 height 13
type input "*****"
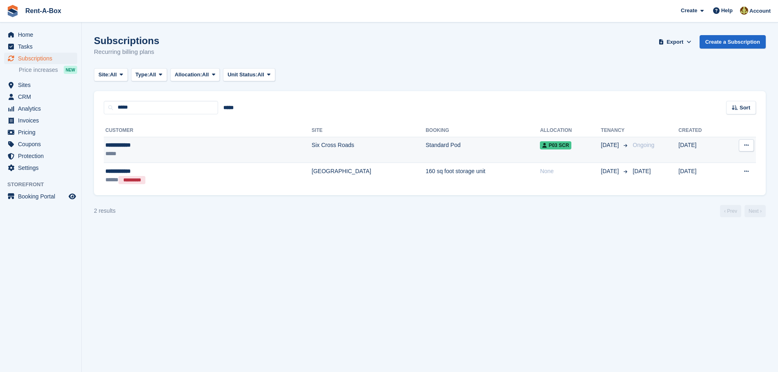
click at [312, 145] on td "Six Cross Roads" at bounding box center [369, 150] width 114 height 26
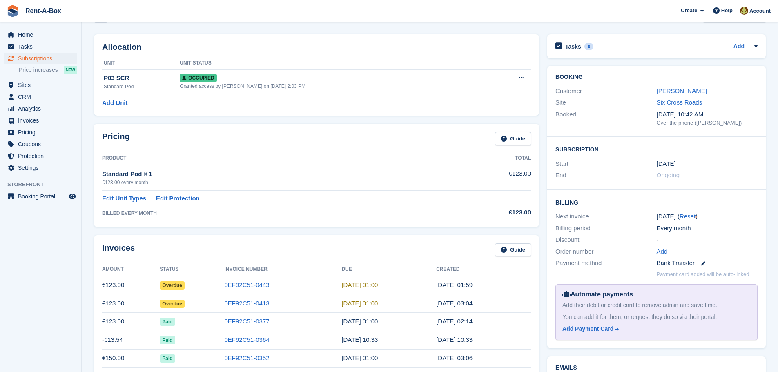
scroll to position [41, 0]
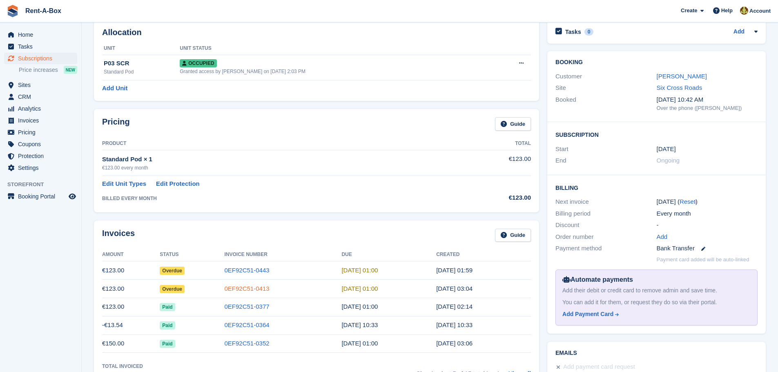
click at [259, 285] on link "0EF92C51-0413" at bounding box center [247, 288] width 45 height 7
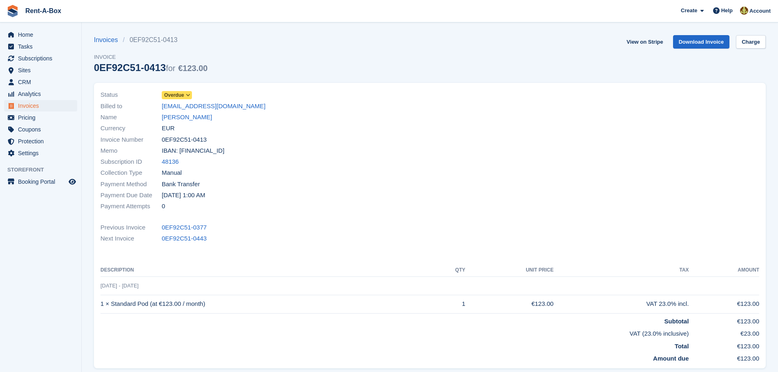
click at [190, 95] on icon at bounding box center [188, 95] width 4 height 5
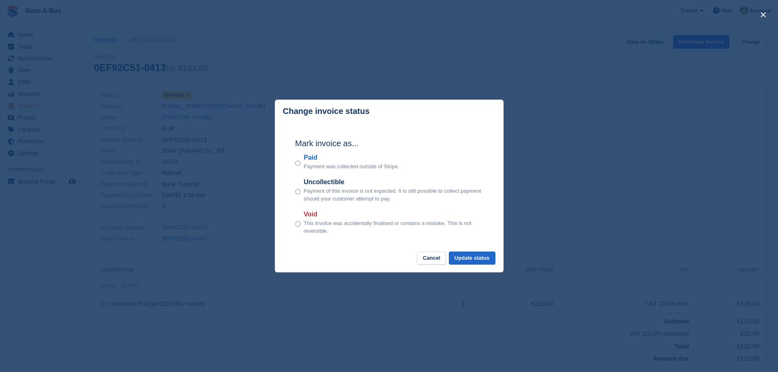
click at [472, 250] on div "Mark invoice as... Paid Payment was collected outside of Stripe. Uncollectible …" at bounding box center [389, 187] width 204 height 129
click at [474, 257] on button "Update status" at bounding box center [472, 258] width 47 height 13
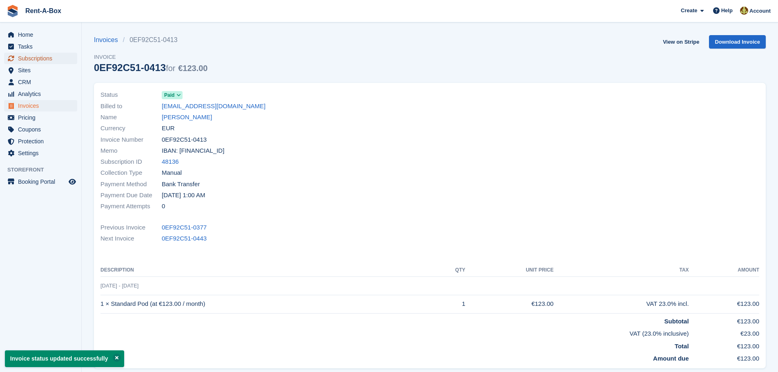
click at [34, 54] on span "Subscriptions" at bounding box center [42, 58] width 49 height 11
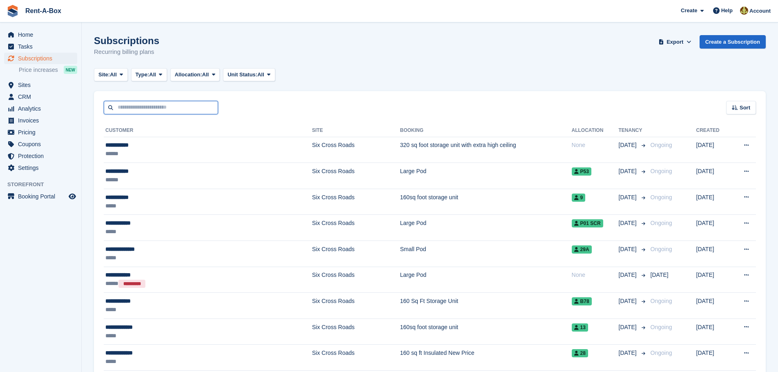
click at [147, 106] on input "text" at bounding box center [161, 107] width 114 height 13
type input "***"
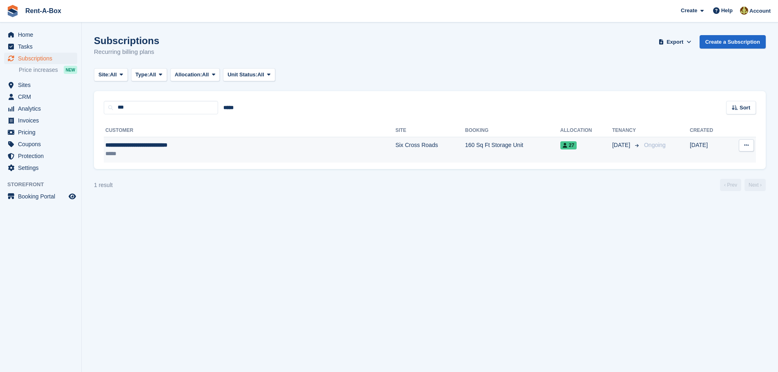
click at [395, 143] on td "Six Cross Roads" at bounding box center [430, 150] width 70 height 26
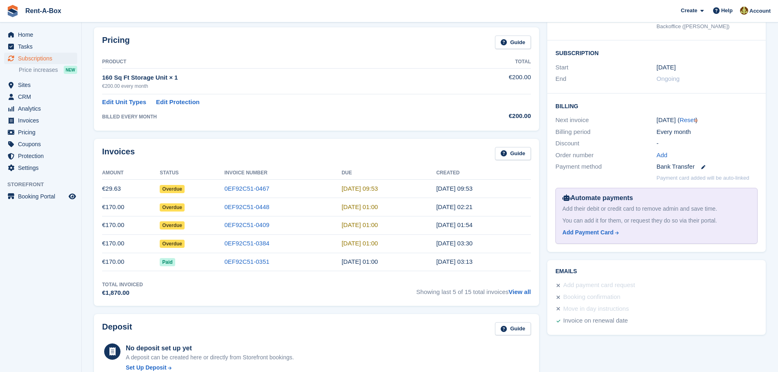
scroll to position [163, 0]
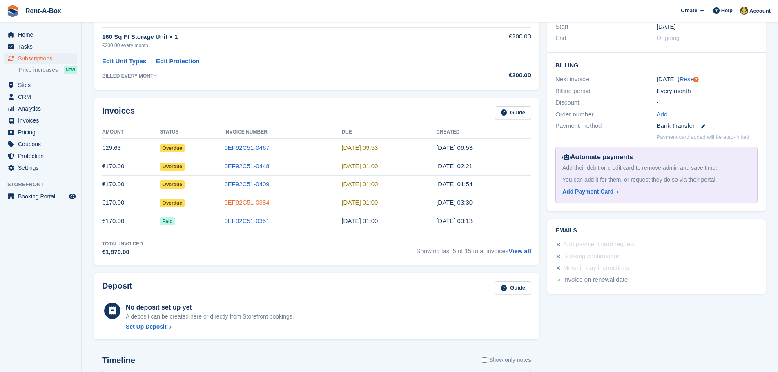
click at [254, 200] on link "0EF92C51-0384" at bounding box center [247, 202] width 45 height 7
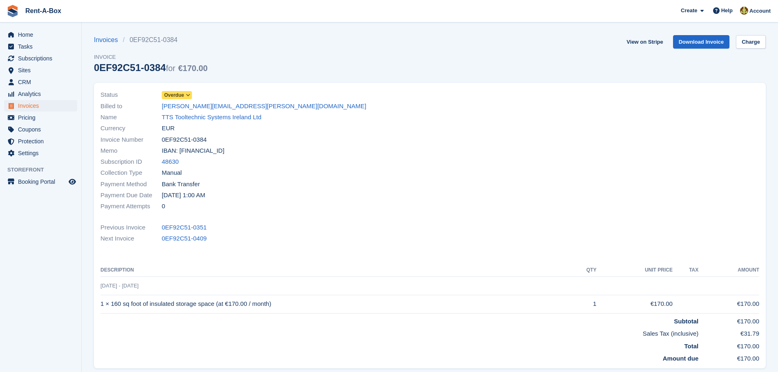
click at [189, 93] on icon at bounding box center [188, 95] width 4 height 5
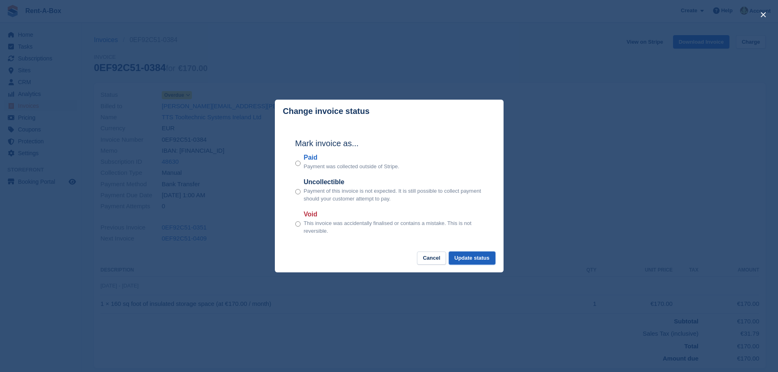
click at [478, 256] on button "Update status" at bounding box center [472, 258] width 47 height 13
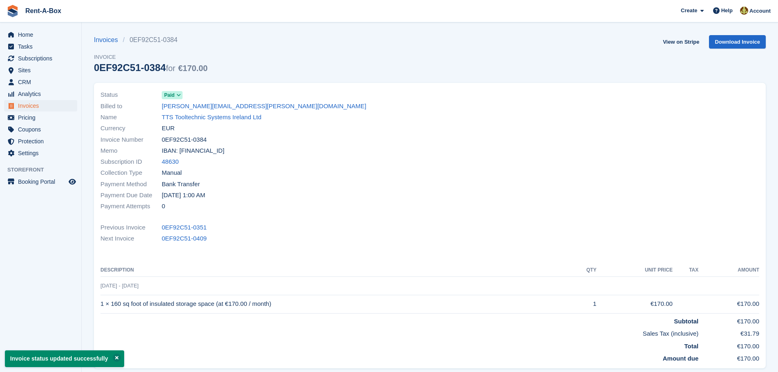
scroll to position [163, 0]
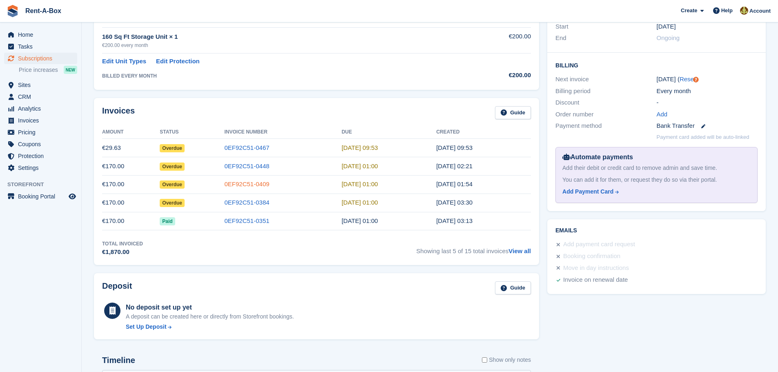
click at [258, 182] on link "0EF92C51-0409" at bounding box center [247, 183] width 45 height 7
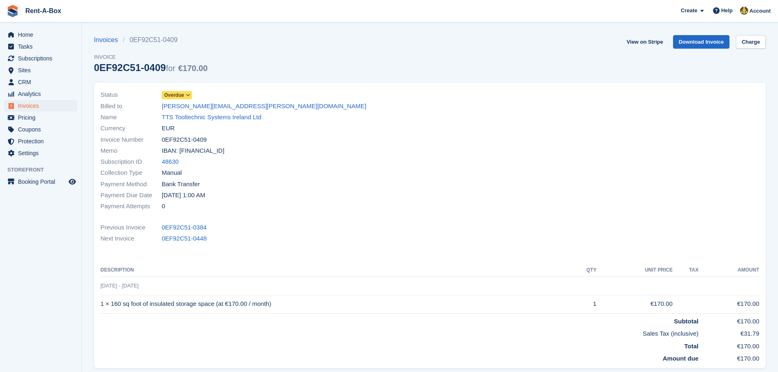
click at [191, 93] on span at bounding box center [188, 95] width 7 height 7
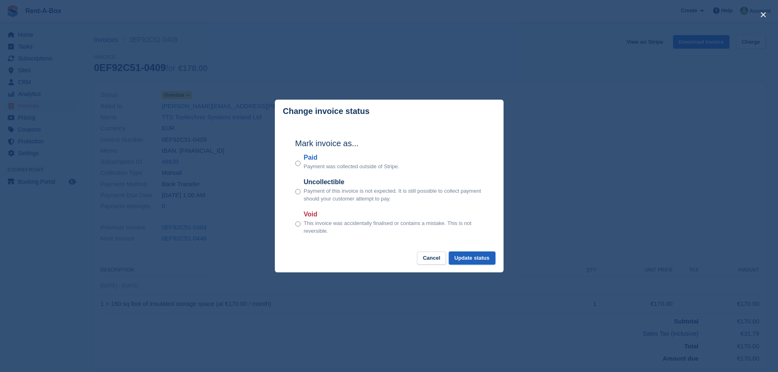
click at [486, 260] on button "Update status" at bounding box center [472, 258] width 47 height 13
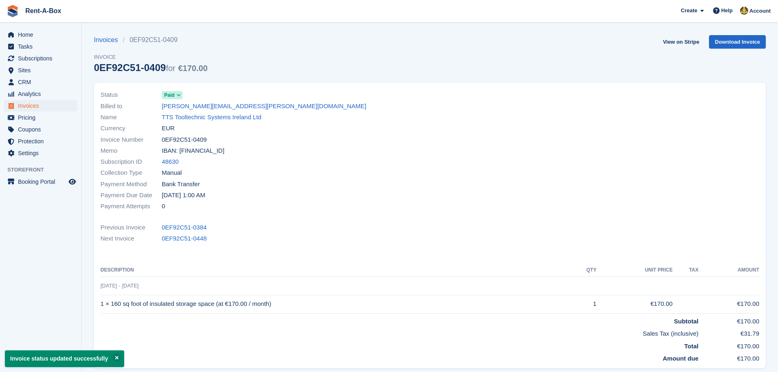
scroll to position [163, 0]
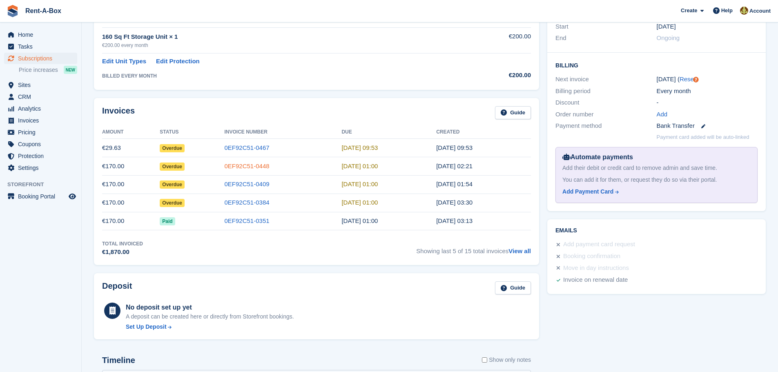
click at [248, 165] on link "0EF92C51-0448" at bounding box center [247, 166] width 45 height 7
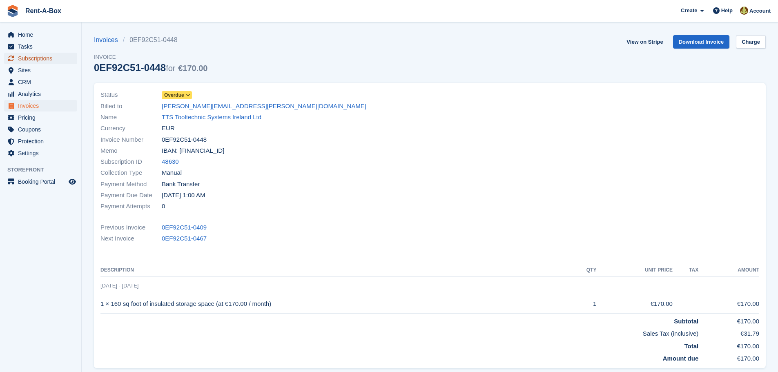
click at [42, 56] on span "Subscriptions" at bounding box center [42, 58] width 49 height 11
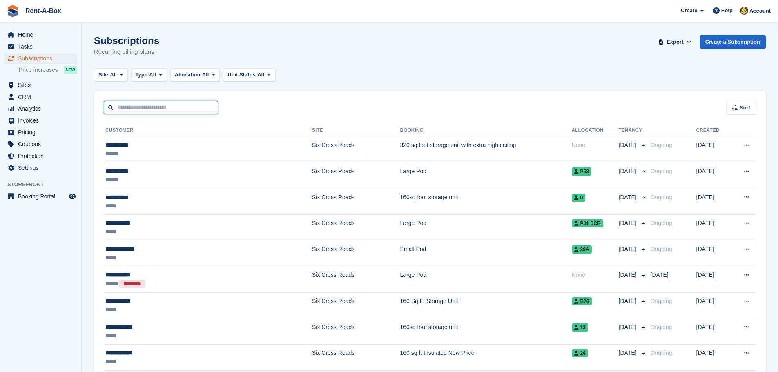
click at [156, 106] on input "text" at bounding box center [161, 107] width 114 height 13
type input "*******"
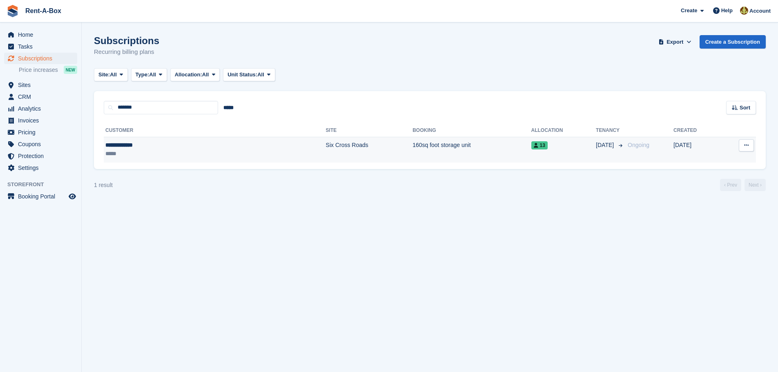
click at [412, 144] on td "160sq foot storage unit" at bounding box center [471, 150] width 118 height 26
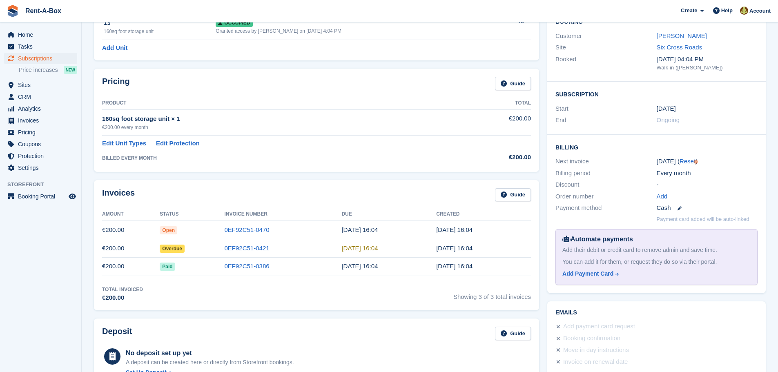
scroll to position [82, 0]
click at [246, 248] on link "0EF92C51-0421" at bounding box center [247, 247] width 45 height 7
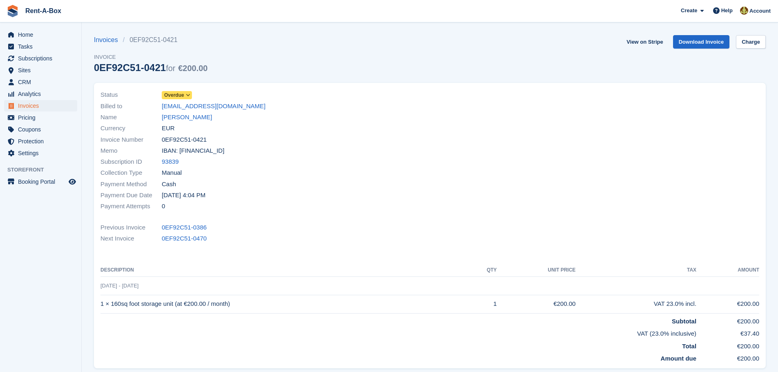
click at [187, 94] on icon at bounding box center [188, 95] width 4 height 5
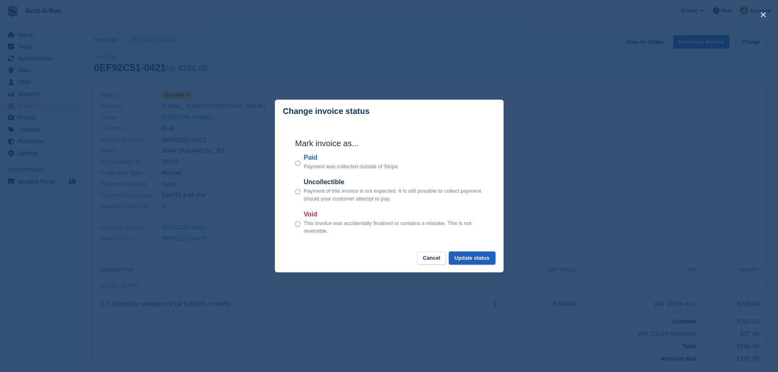
click at [487, 258] on button "Update status" at bounding box center [472, 258] width 47 height 13
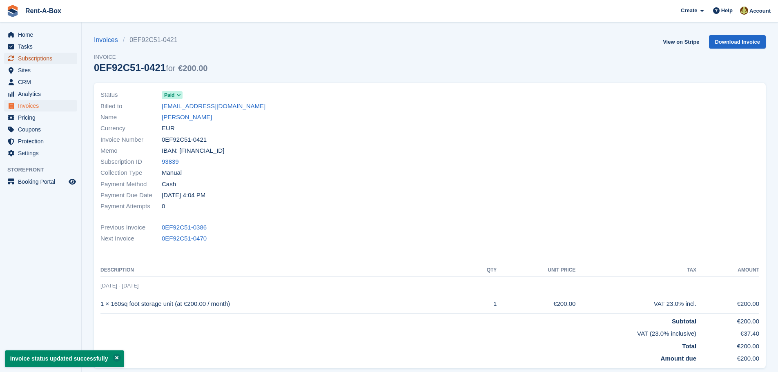
click at [45, 55] on span "Subscriptions" at bounding box center [42, 58] width 49 height 11
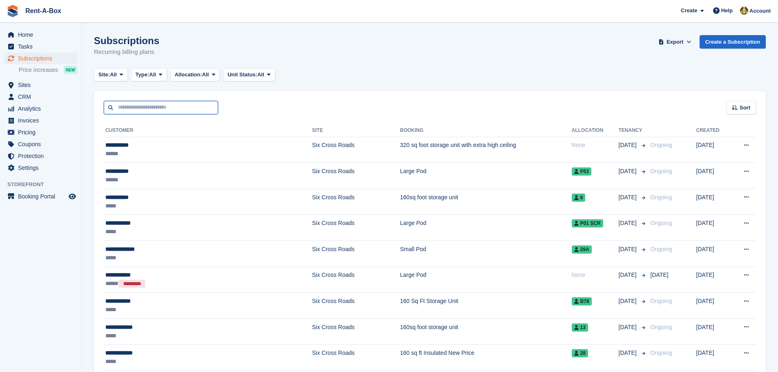
click at [135, 106] on input "text" at bounding box center [161, 107] width 114 height 13
type input "*********"
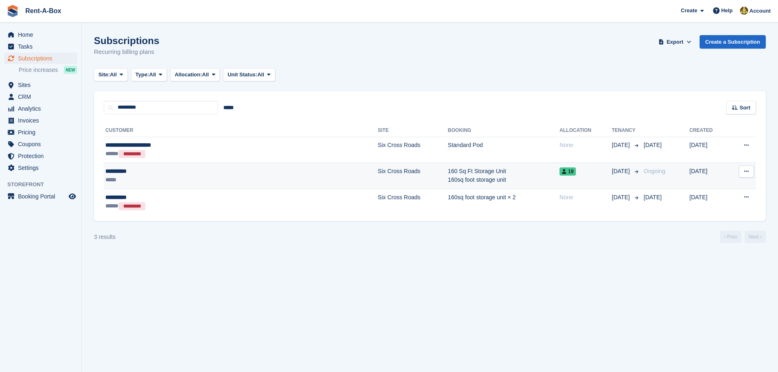
click at [113, 172] on div "**********" at bounding box center [187, 171] width 165 height 9
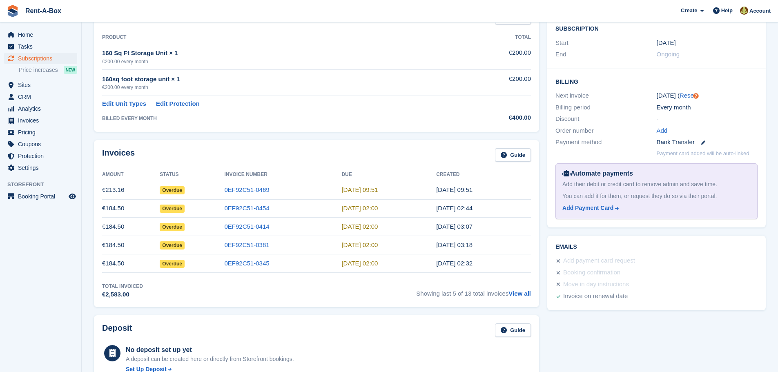
scroll to position [163, 0]
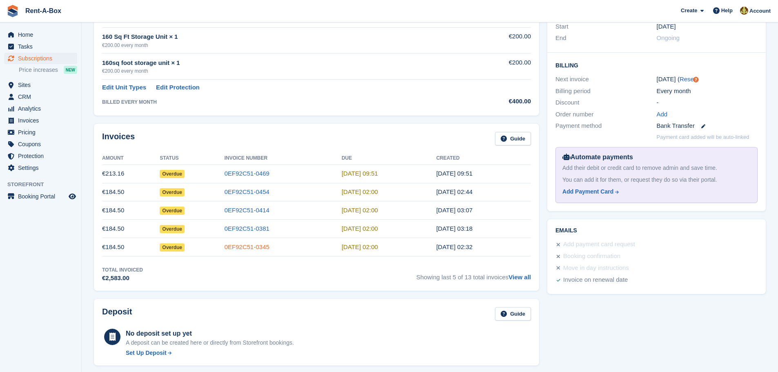
click at [247, 246] on link "0EF92C51-0345" at bounding box center [247, 246] width 45 height 7
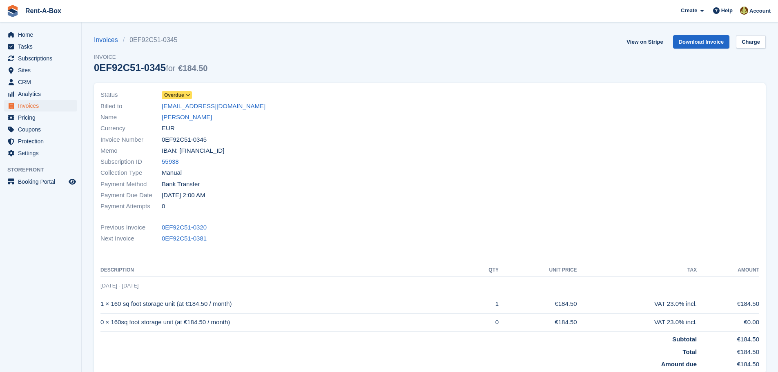
click at [190, 95] on span at bounding box center [188, 95] width 7 height 7
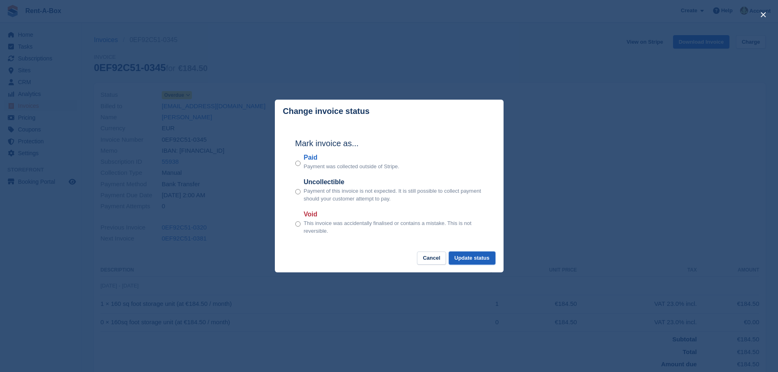
click at [483, 261] on button "Update status" at bounding box center [472, 258] width 47 height 13
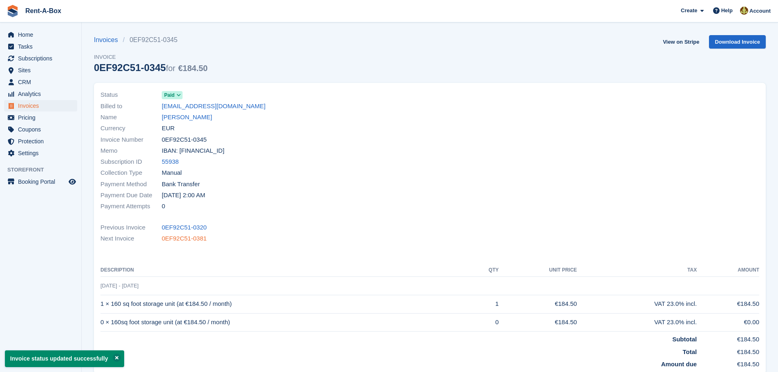
click at [173, 238] on link "0EF92C51-0381" at bounding box center [184, 238] width 45 height 9
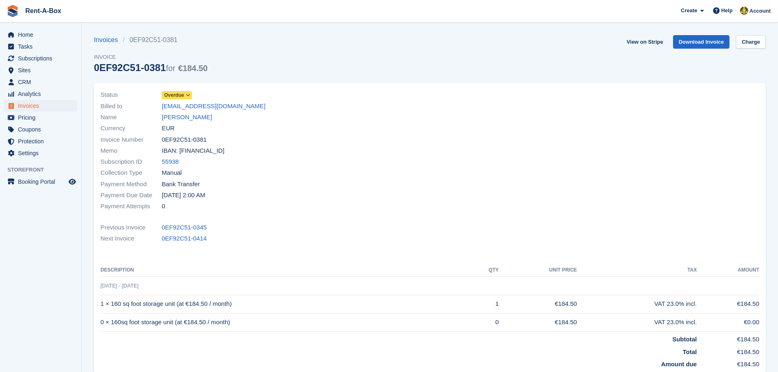
click at [190, 93] on icon at bounding box center [188, 95] width 4 height 5
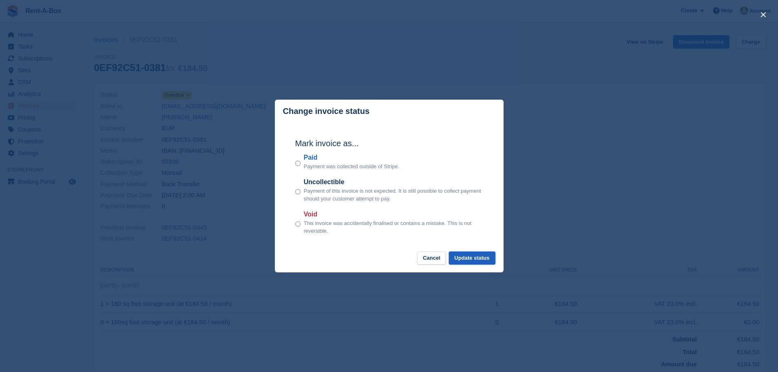
click at [475, 256] on button "Update status" at bounding box center [472, 258] width 47 height 13
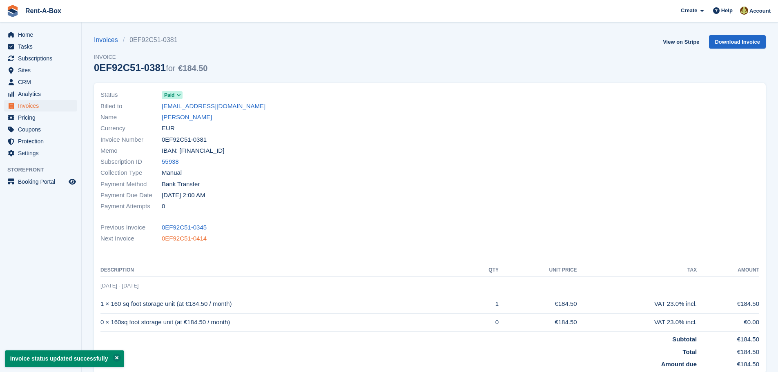
click at [179, 238] on link "0EF92C51-0414" at bounding box center [184, 238] width 45 height 9
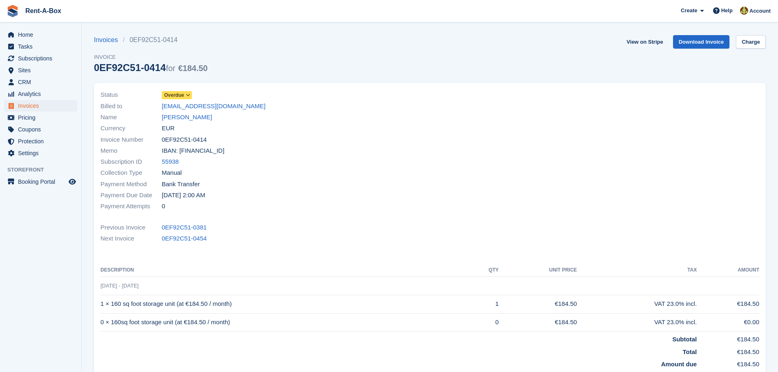
click at [190, 94] on icon at bounding box center [188, 95] width 4 height 5
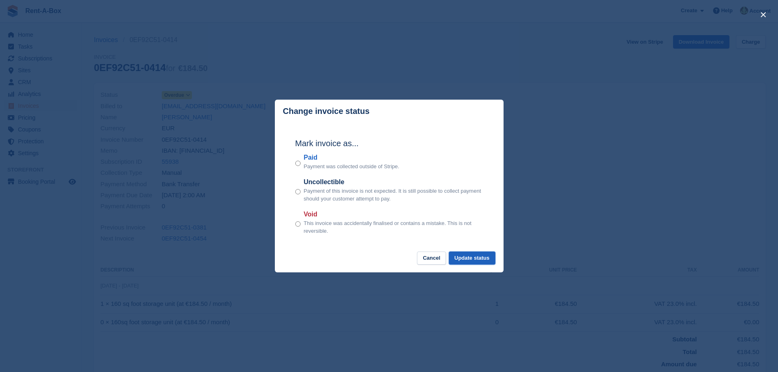
click at [475, 263] on button "Update status" at bounding box center [472, 258] width 47 height 13
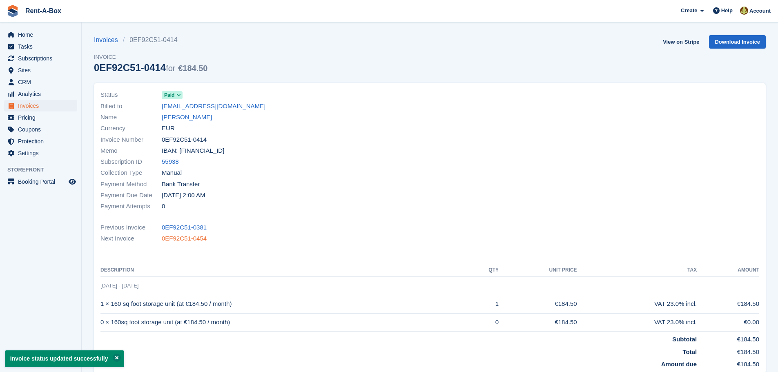
click at [183, 236] on link "0EF92C51-0454" at bounding box center [184, 238] width 45 height 9
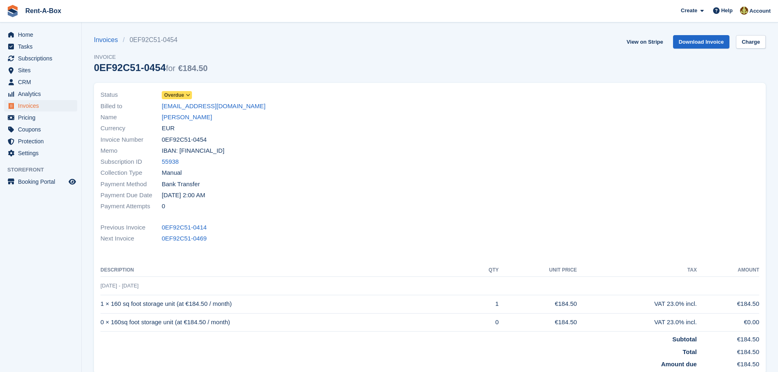
click at [189, 93] on icon at bounding box center [188, 95] width 4 height 5
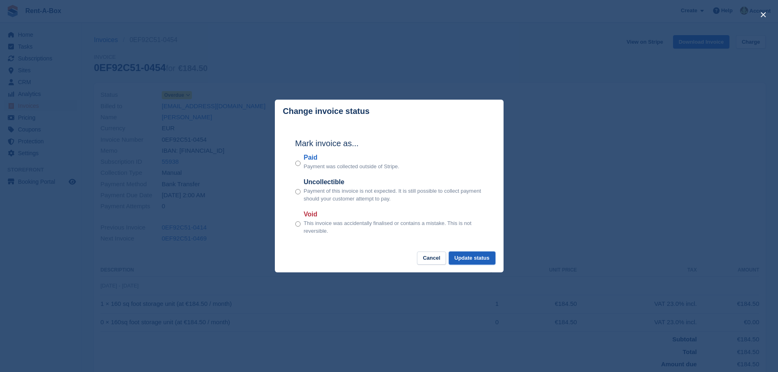
click at [483, 256] on button "Update status" at bounding box center [472, 258] width 47 height 13
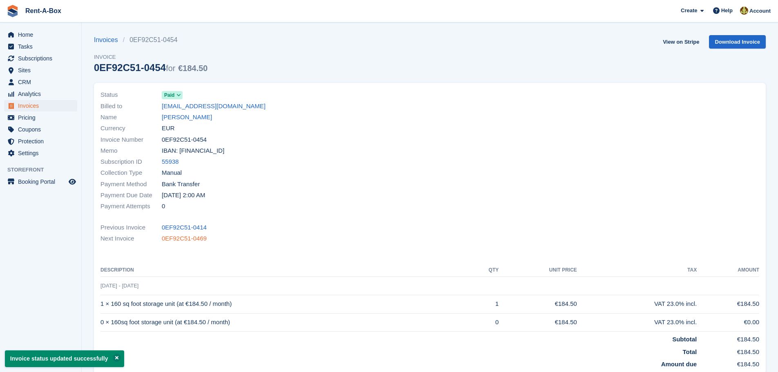
click at [176, 237] on link "0EF92C51-0469" at bounding box center [184, 238] width 45 height 9
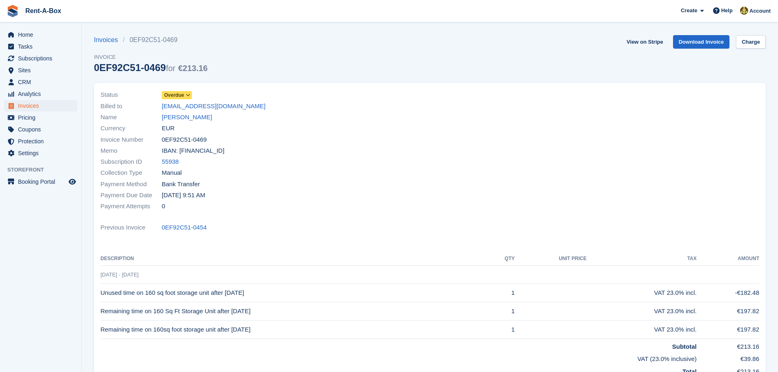
click at [188, 94] on icon at bounding box center [188, 95] width 4 height 5
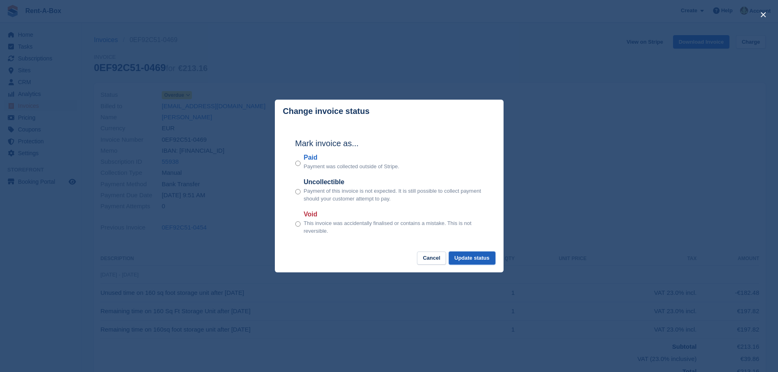
click at [473, 261] on button "Update status" at bounding box center [472, 258] width 47 height 13
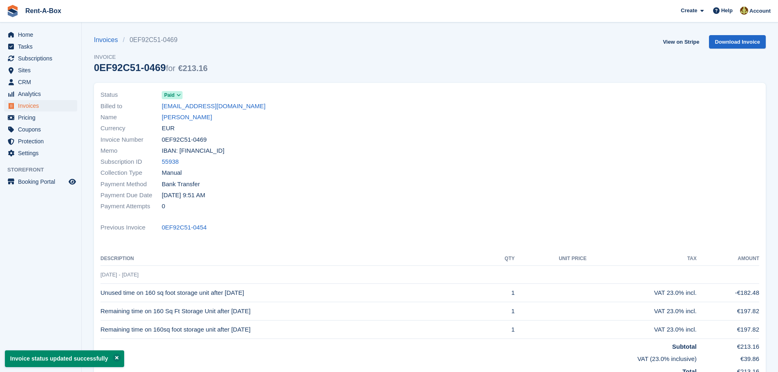
click at [178, 94] on icon at bounding box center [178, 95] width 4 height 5
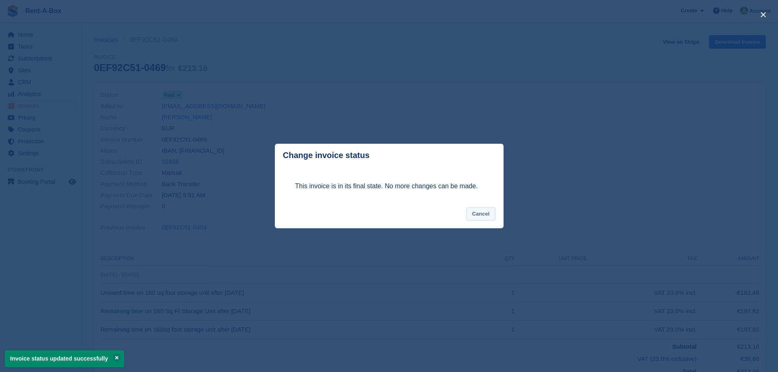
click at [482, 214] on button "Cancel" at bounding box center [480, 213] width 29 height 13
